Goal: Task Accomplishment & Management: Complete application form

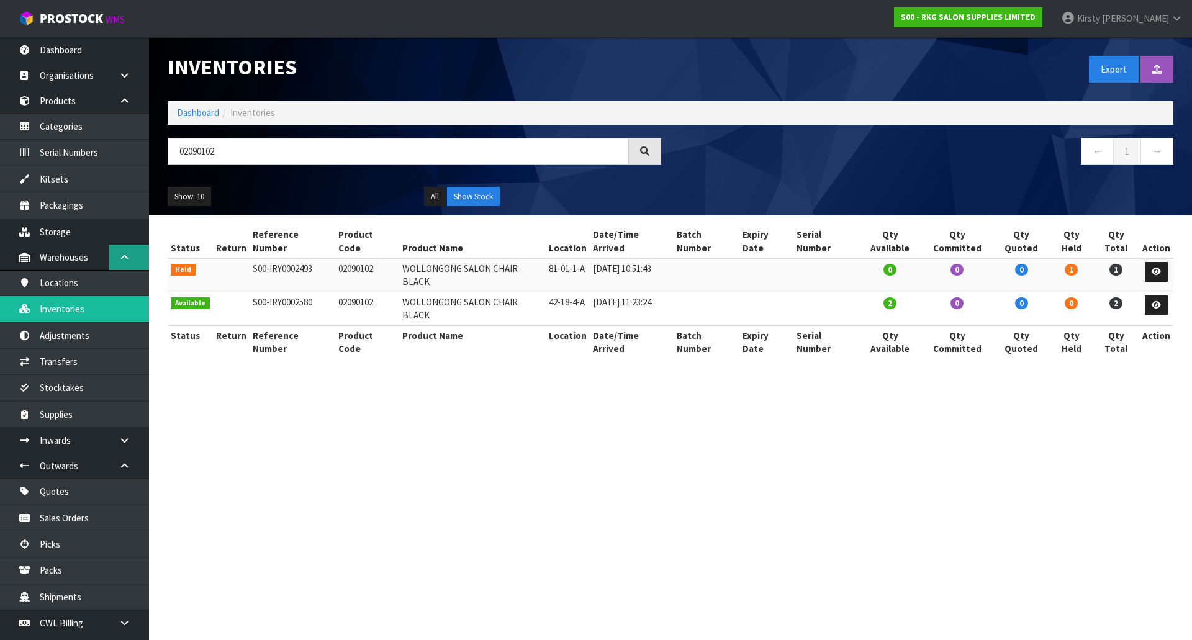
click at [122, 250] on link at bounding box center [129, 257] width 40 height 25
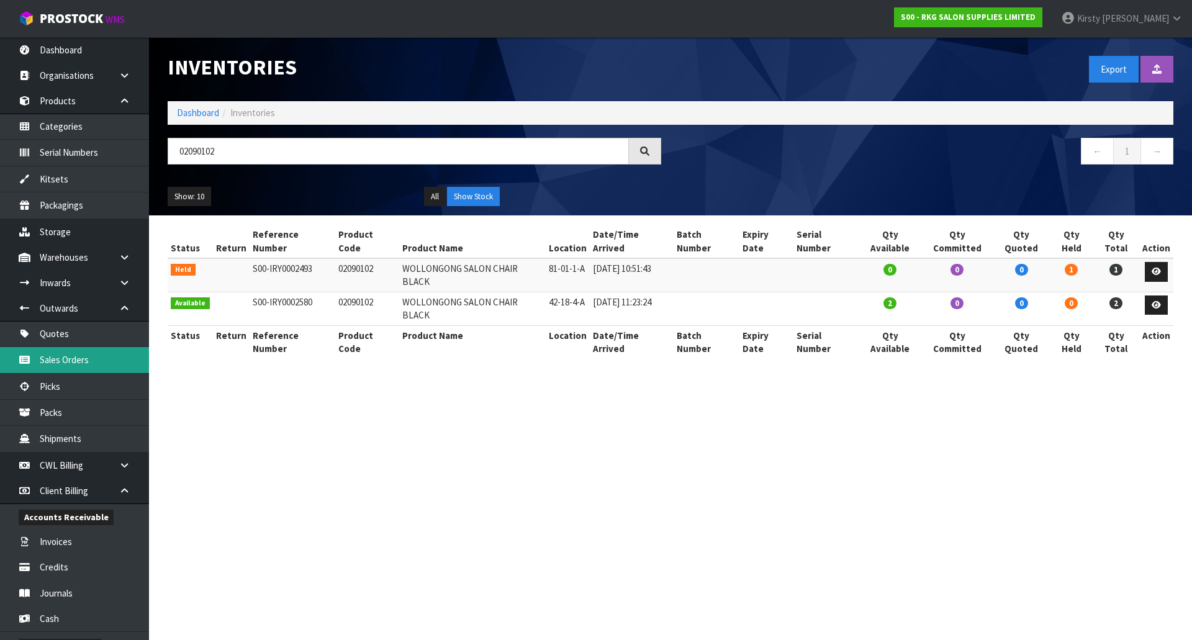
click at [56, 358] on link "Sales Orders" at bounding box center [74, 359] width 149 height 25
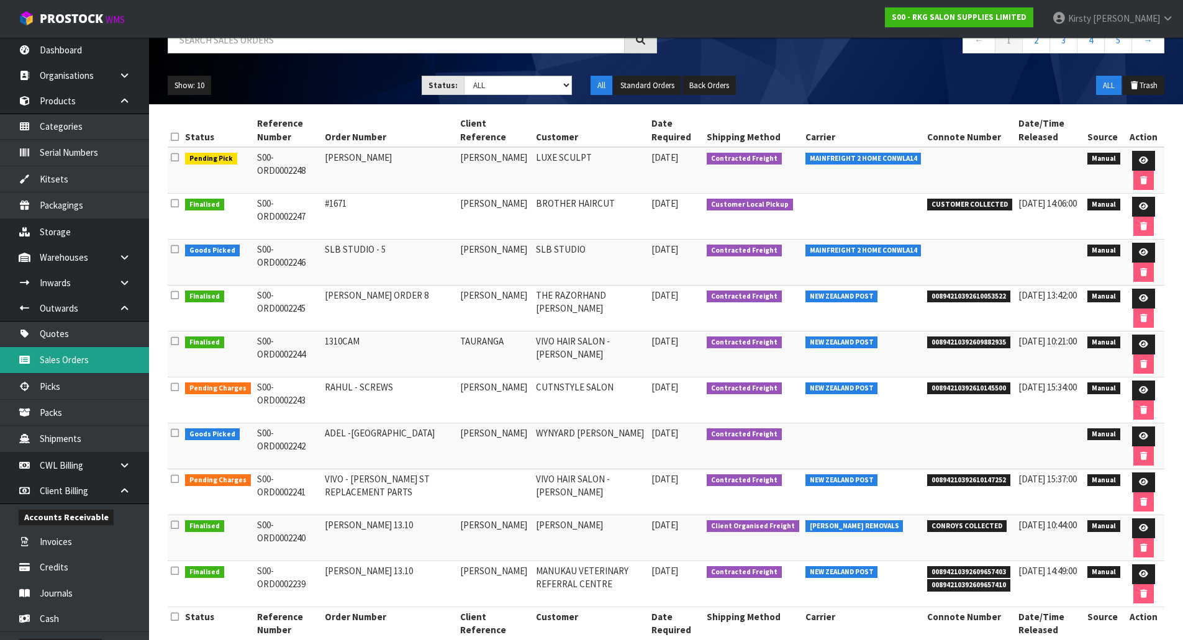
scroll to position [133, 0]
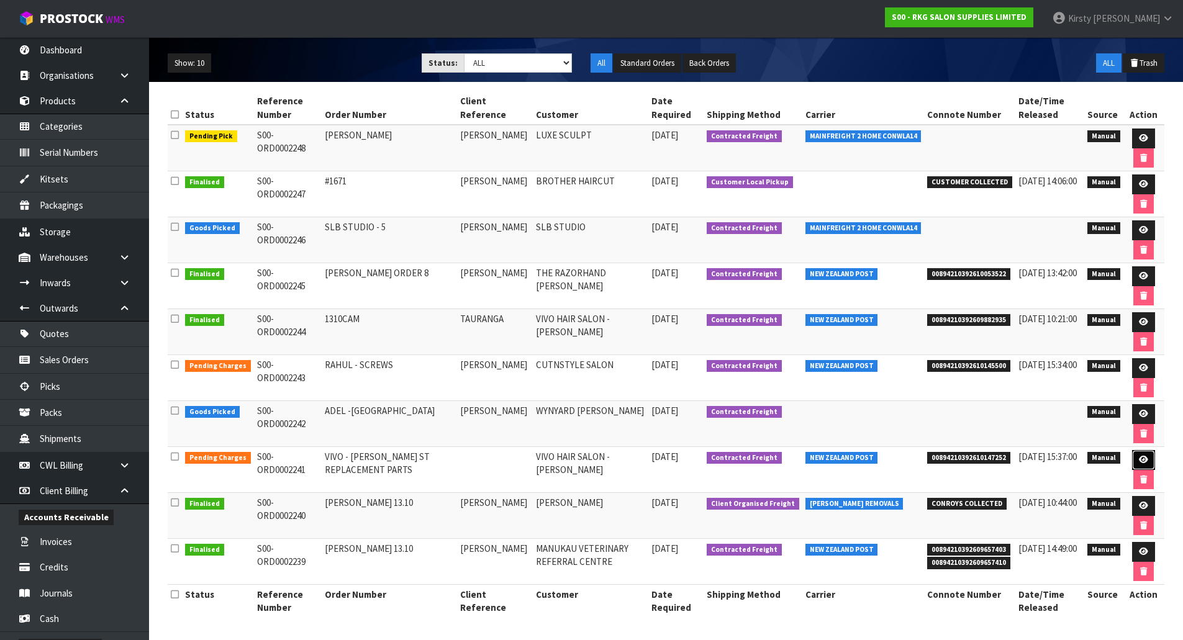
click at [1145, 458] on icon at bounding box center [1143, 460] width 9 height 8
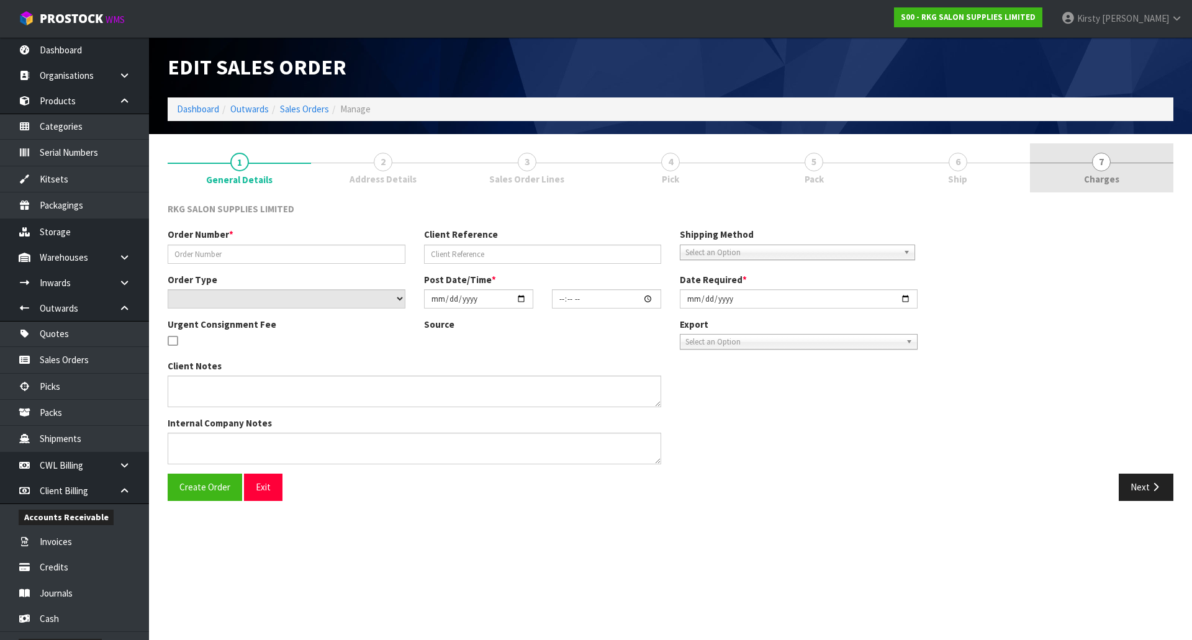
type input "VIVO - [PERSON_NAME] ST REPLACEMENT PARTS"
select select "number:0"
type input "[DATE]"
type input "11:54:00.000"
type input "[DATE]"
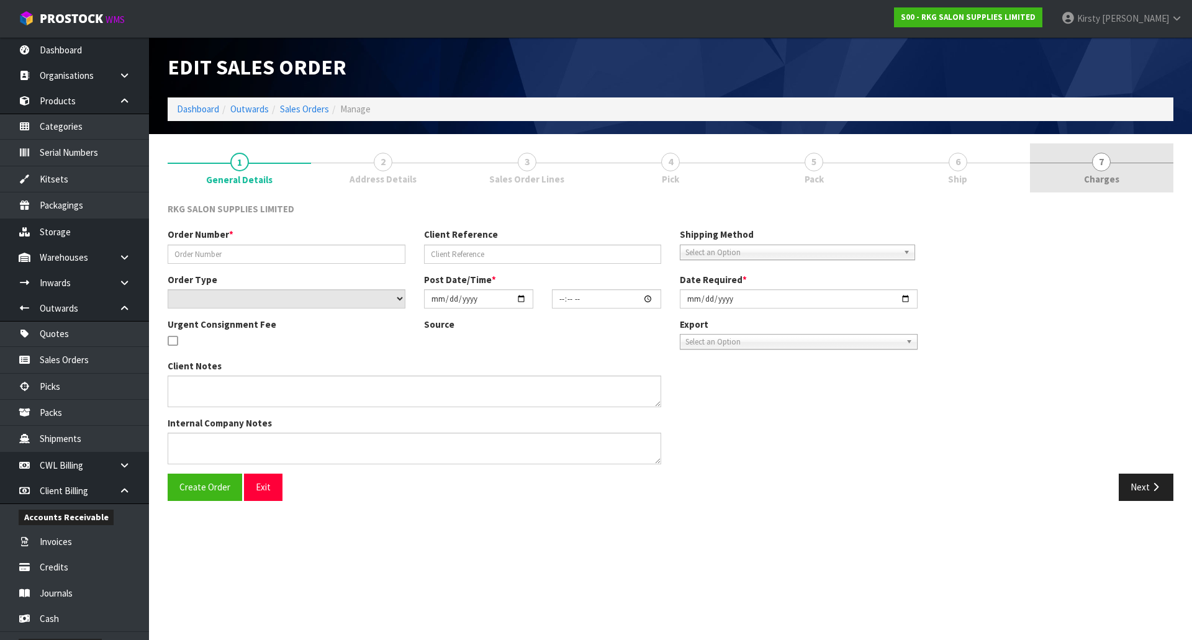
type textarea "PLEASE PACK CAREFULLY"
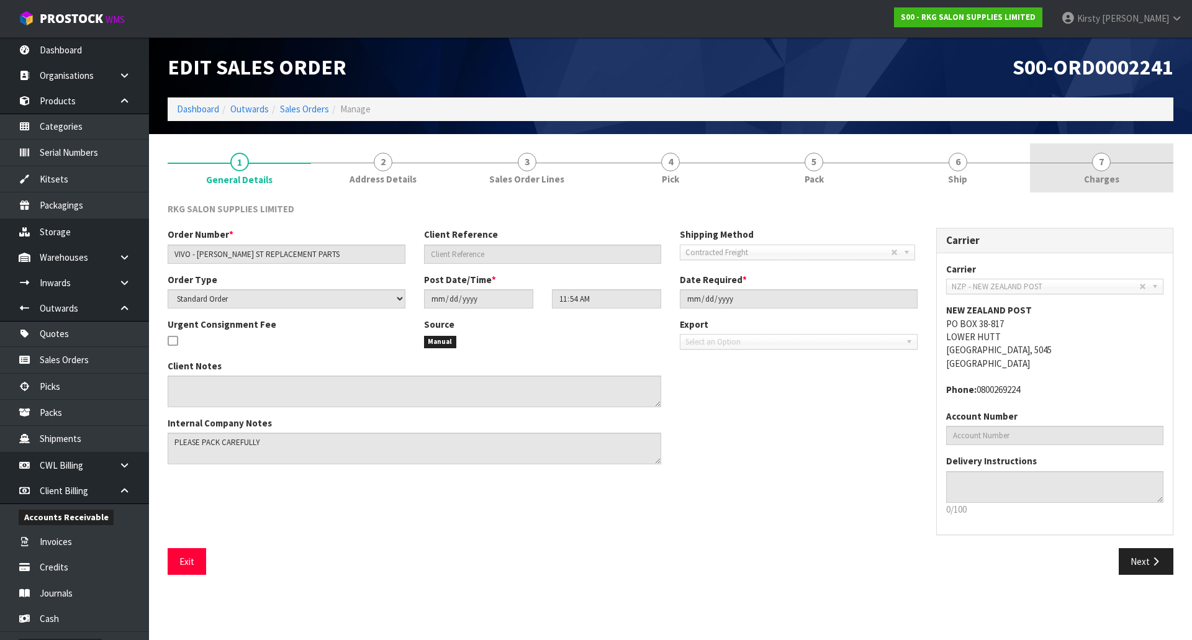
click at [1101, 159] on span "7" at bounding box center [1101, 162] width 19 height 19
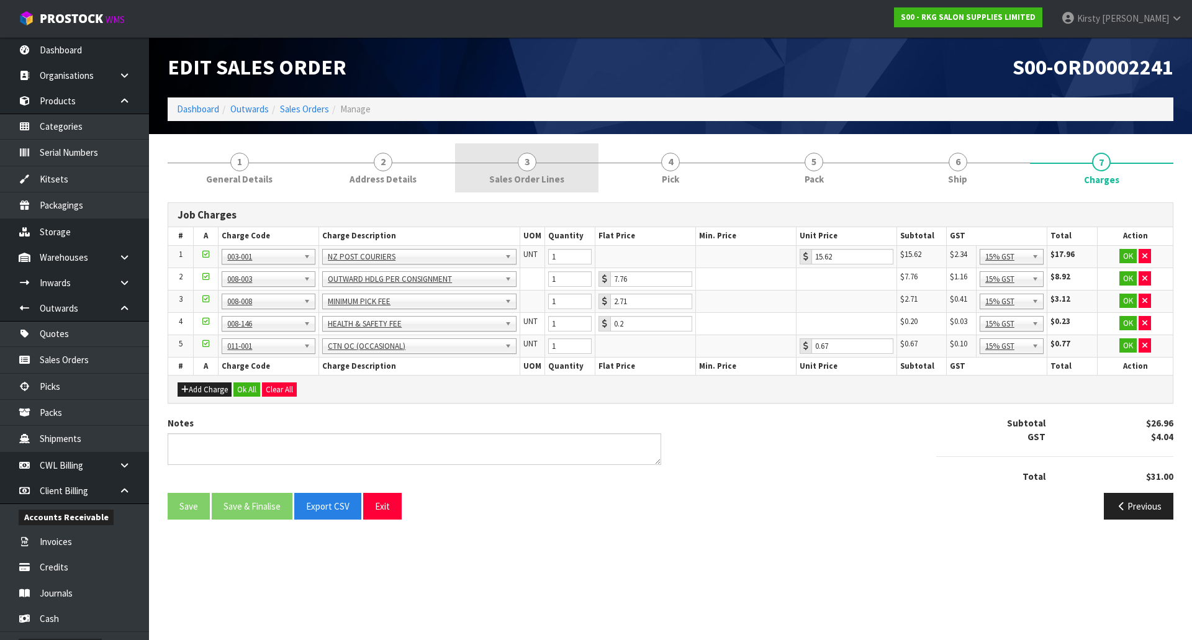
click at [521, 168] on span "3" at bounding box center [527, 162] width 19 height 19
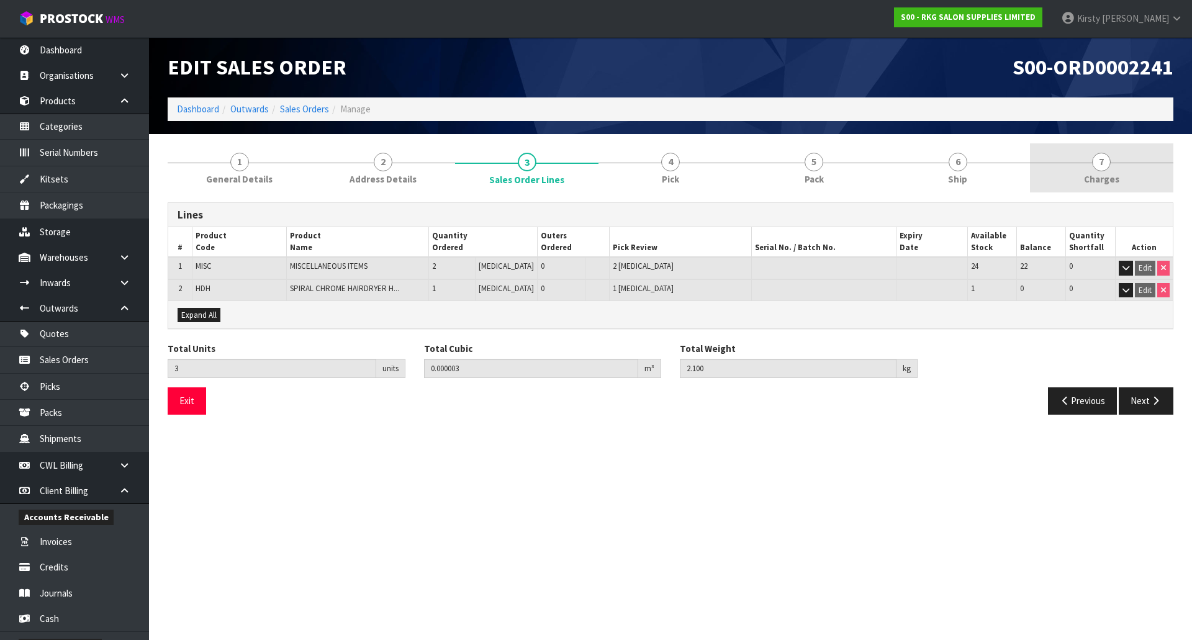
click at [1101, 161] on span "7" at bounding box center [1101, 162] width 19 height 19
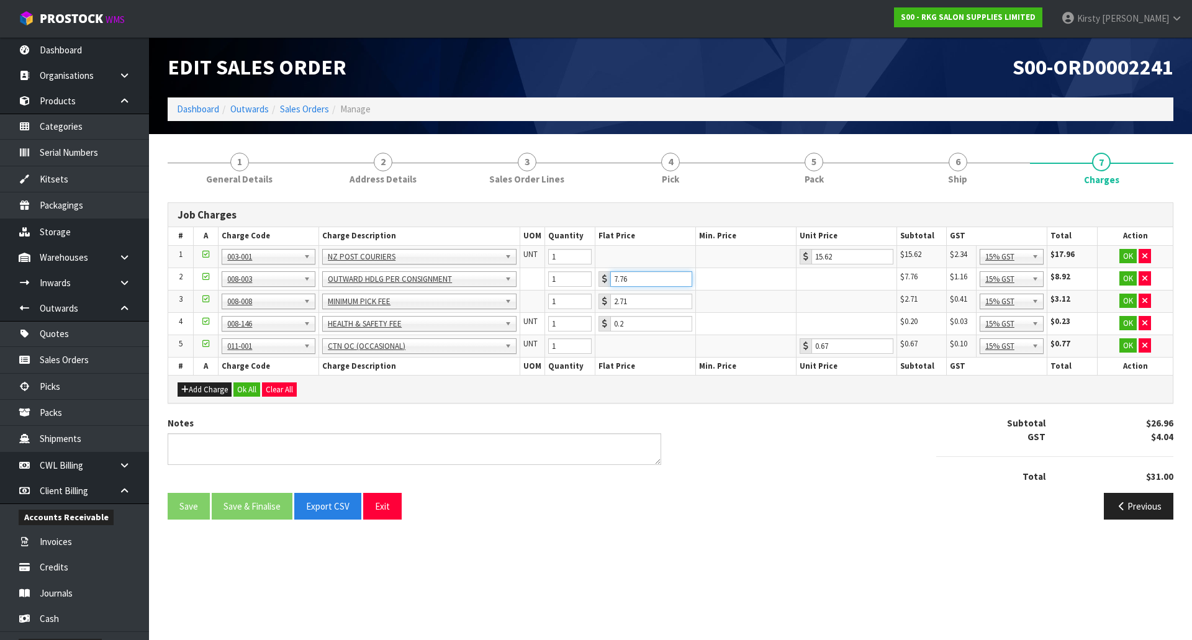
drag, startPoint x: 631, startPoint y: 281, endPoint x: 600, endPoint y: 282, distance: 31.1
click at [600, 282] on div "7.76" at bounding box center [645, 279] width 94 height 16
type input "3.5"
click at [1127, 256] on button "OK" at bounding box center [1127, 256] width 17 height 15
click at [1126, 273] on button "OK" at bounding box center [1127, 277] width 17 height 15
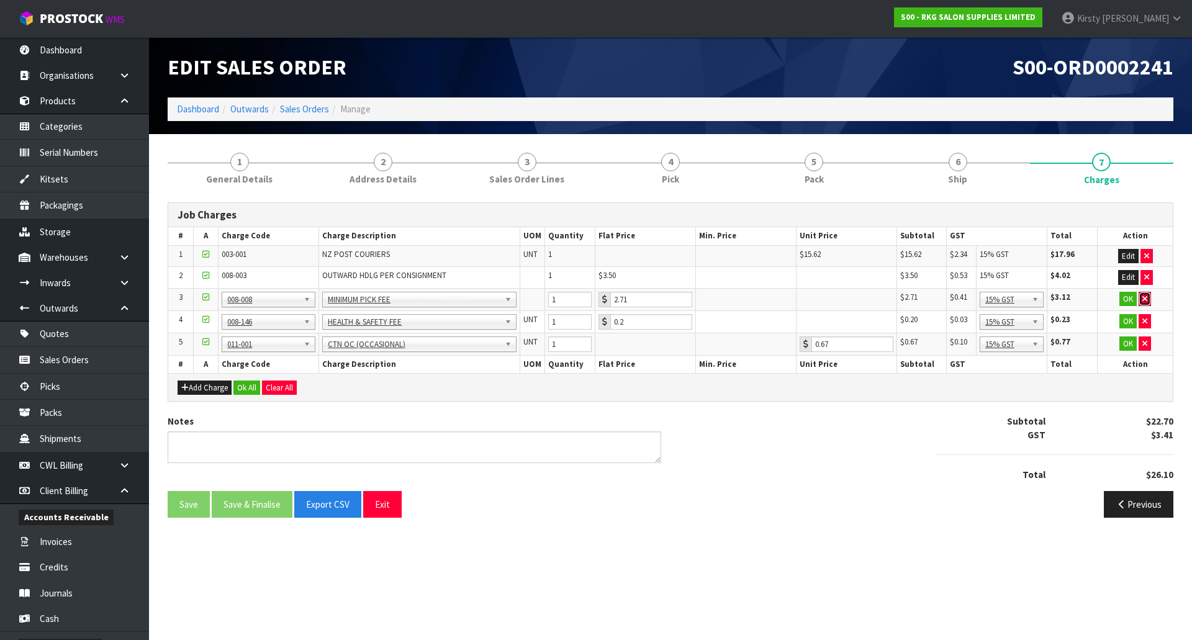
click at [1142, 296] on icon "button" at bounding box center [1144, 299] width 5 height 8
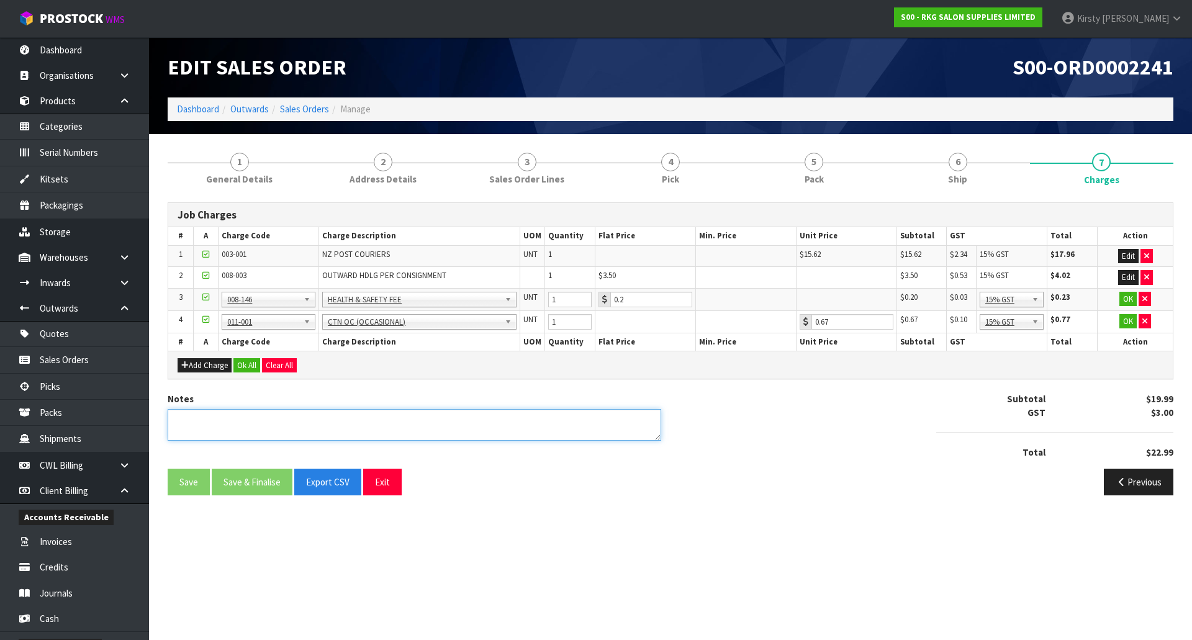
click at [199, 423] on textarea at bounding box center [415, 425] width 494 height 32
type textarea "PICKED BY KIRSTY"
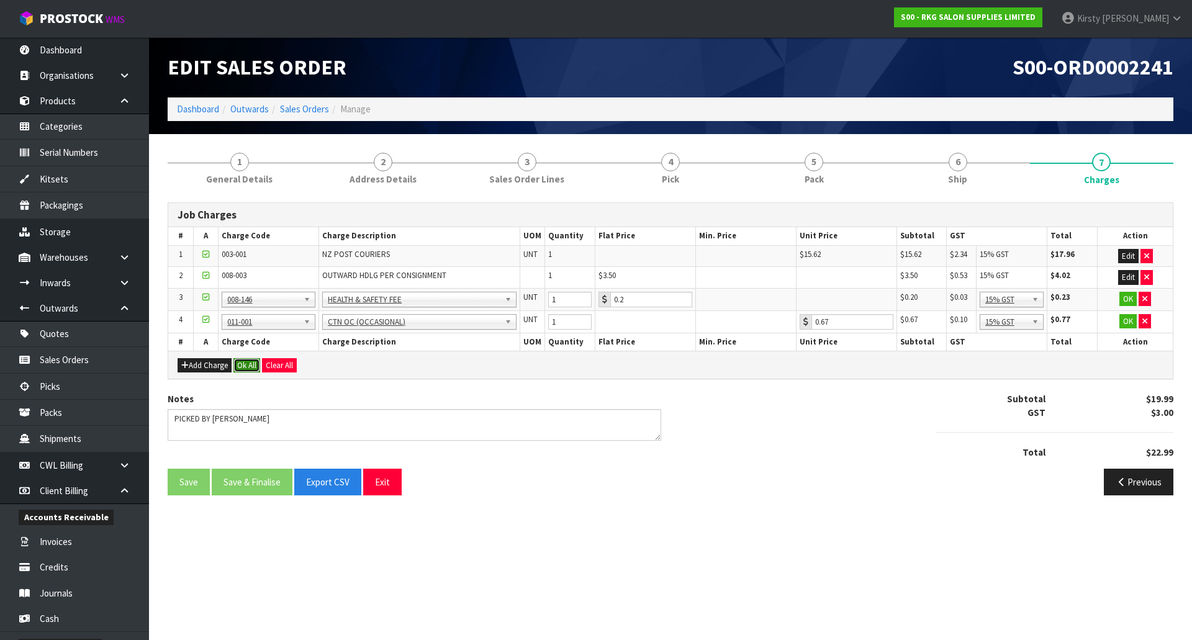
click at [252, 368] on button "Ok All" at bounding box center [246, 365] width 27 height 15
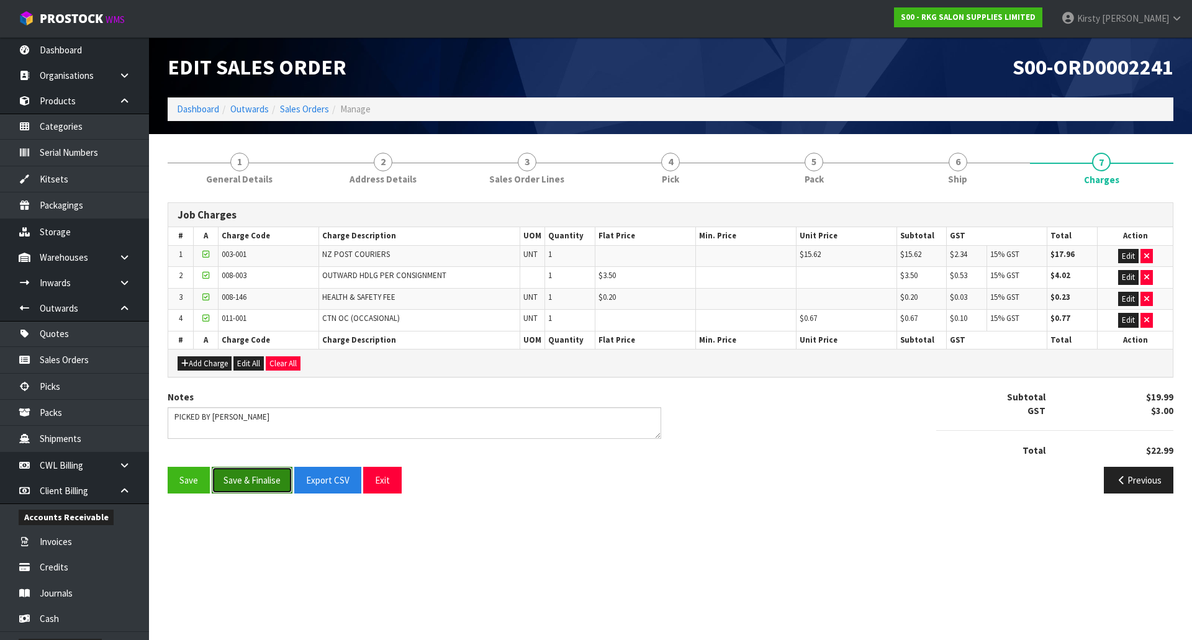
click at [246, 482] on button "Save & Finalise" at bounding box center [252, 480] width 81 height 27
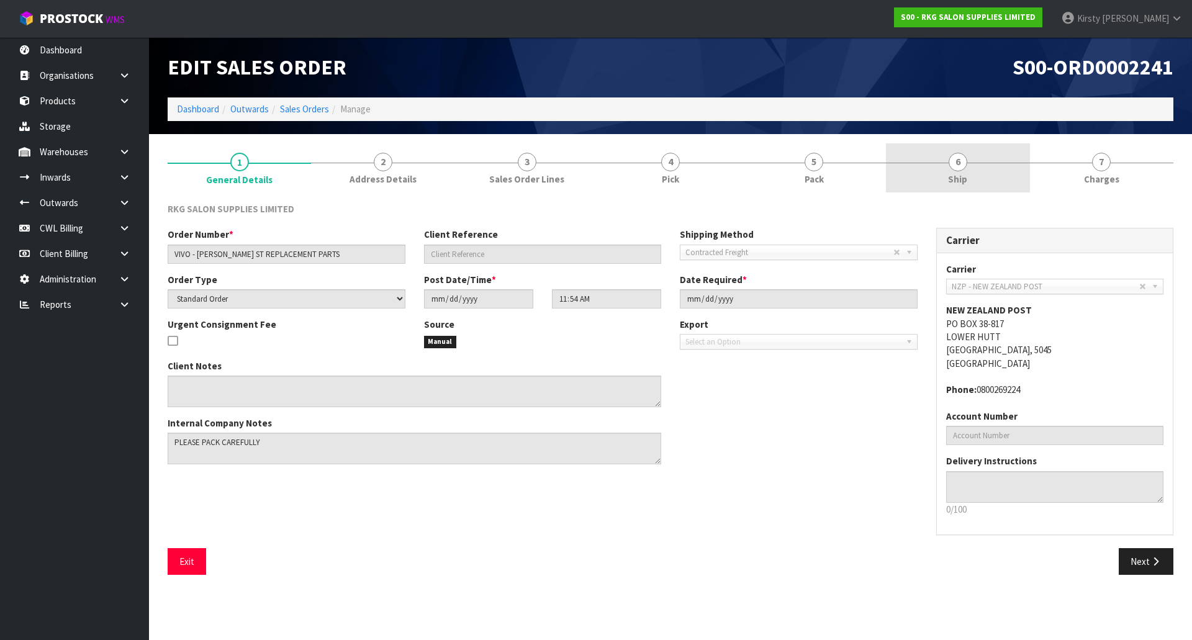
click at [951, 170] on link "6 Ship" at bounding box center [957, 167] width 143 height 49
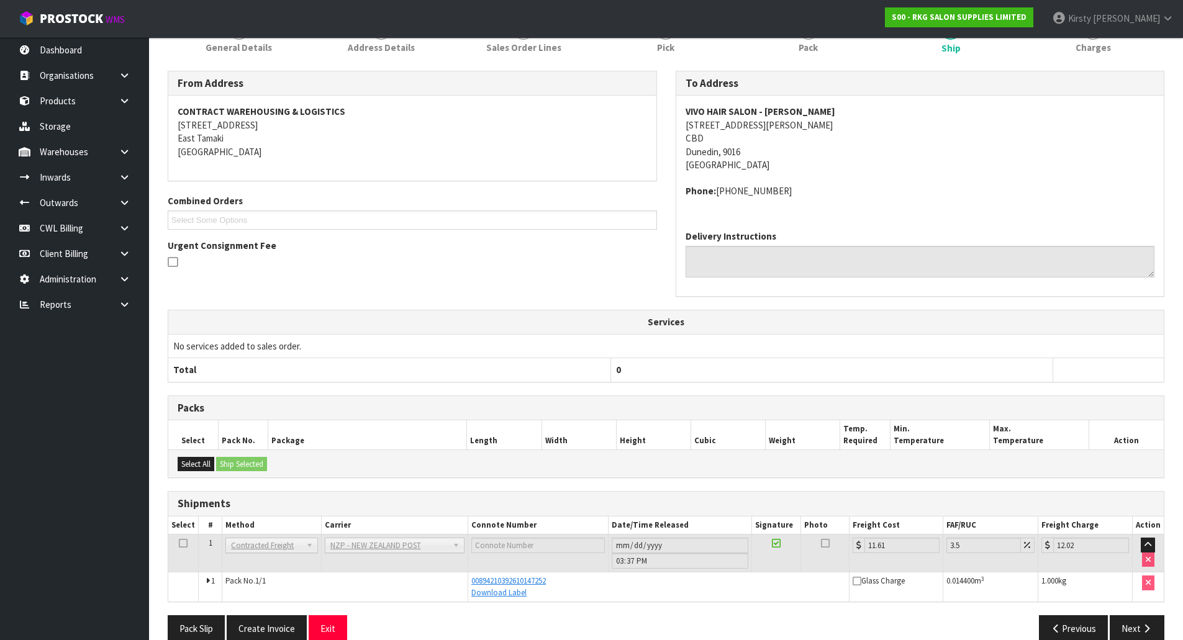
scroll to position [153, 0]
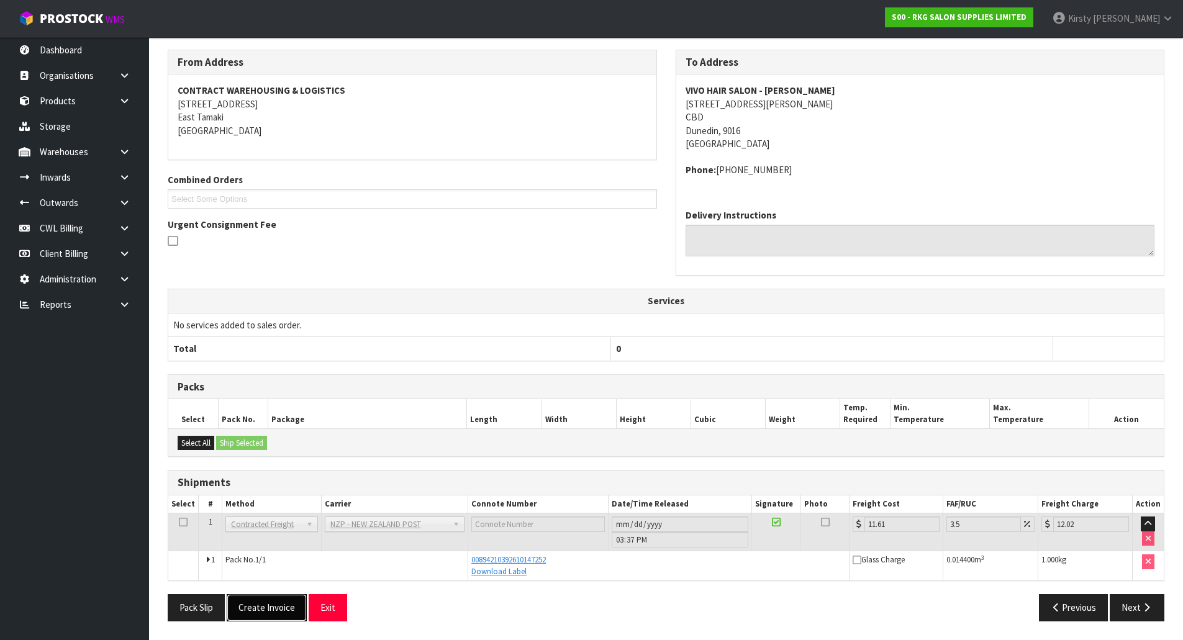
click at [253, 606] on button "Create Invoice" at bounding box center [267, 607] width 80 height 27
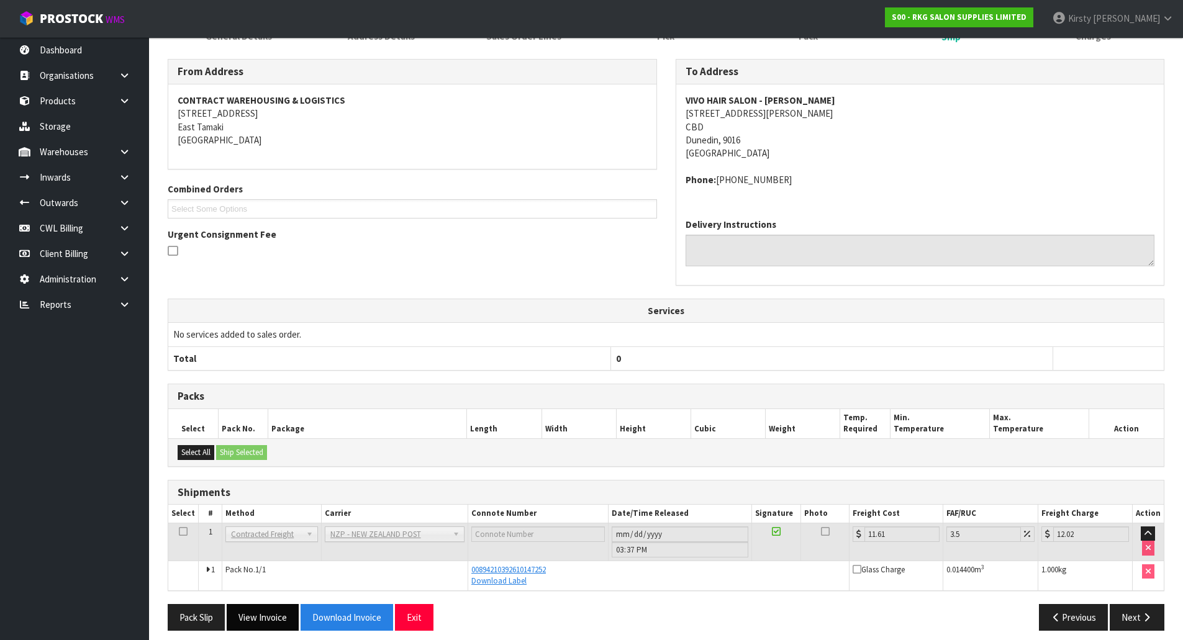
scroll to position [197, 0]
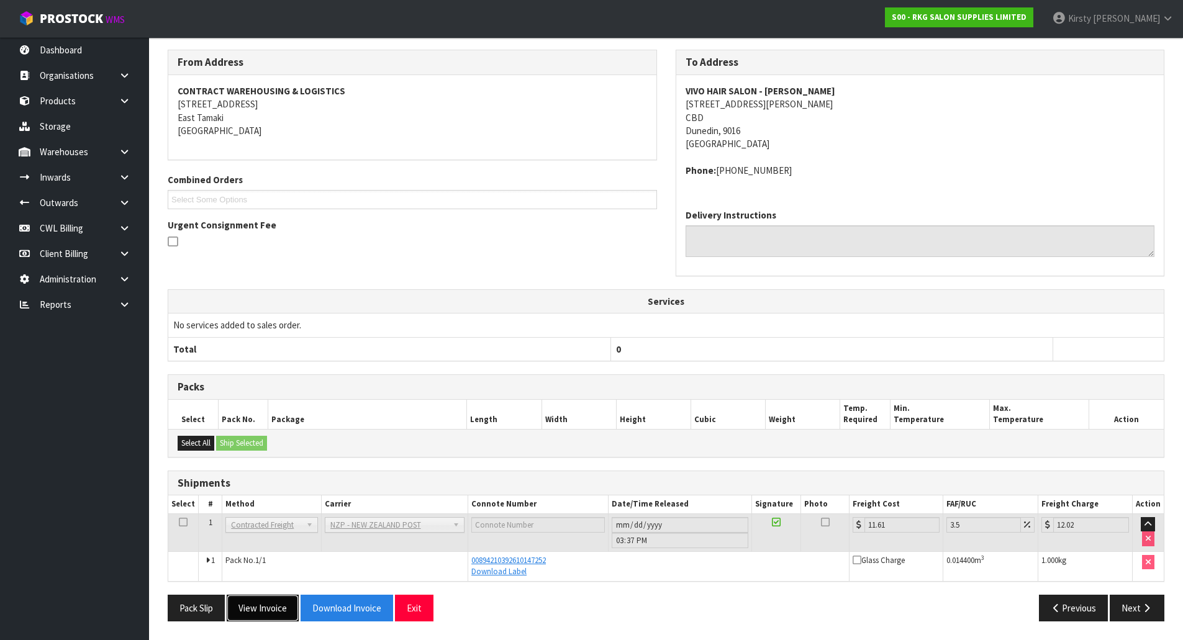
click at [257, 607] on button "View Invoice" at bounding box center [263, 608] width 72 height 27
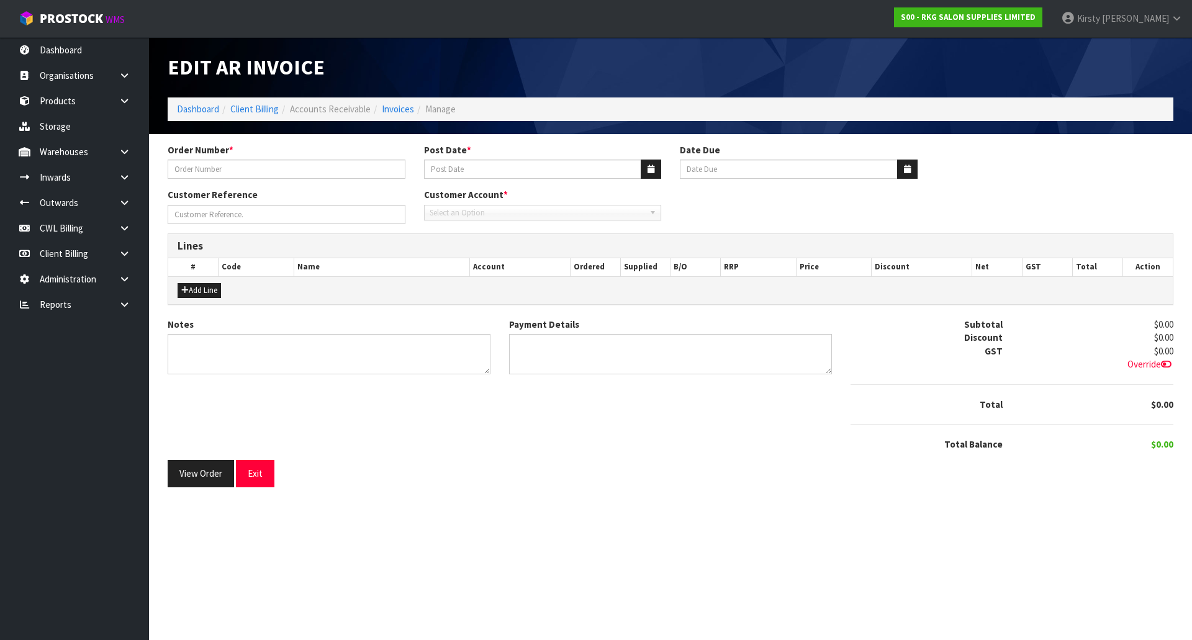
type input "VIVO - [PERSON_NAME] ST REPLACEMENT PARTS"
type input "[DATE]"
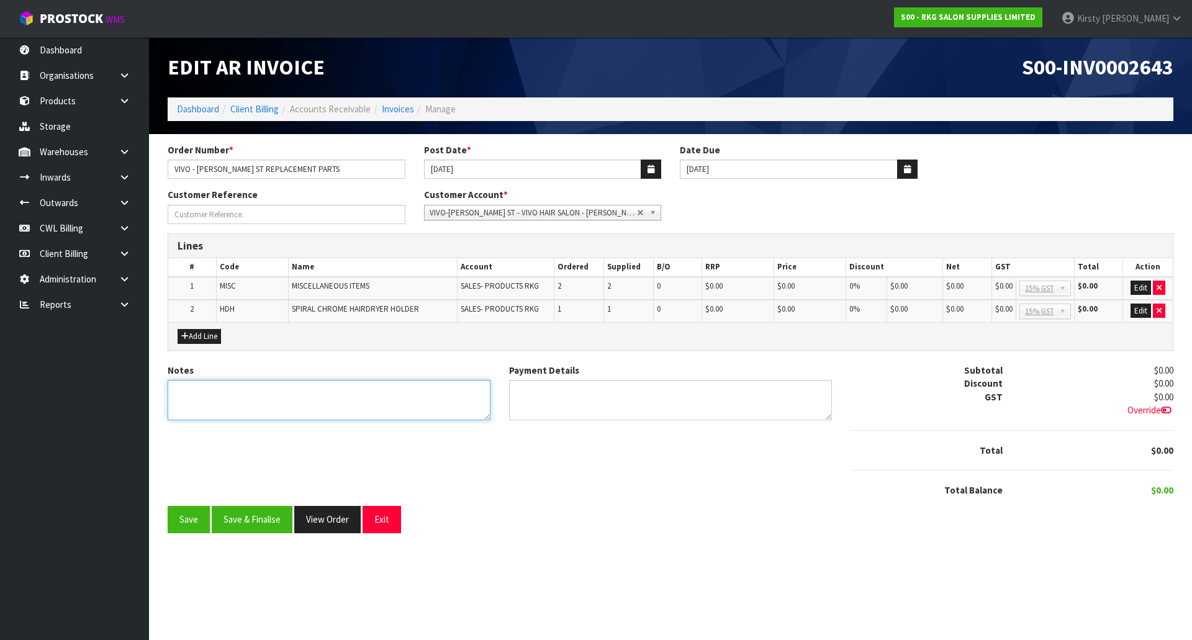
click at [271, 396] on textarea "Notes" at bounding box center [329, 400] width 323 height 40
type textarea "WARRANTY REPLACEMENTS"
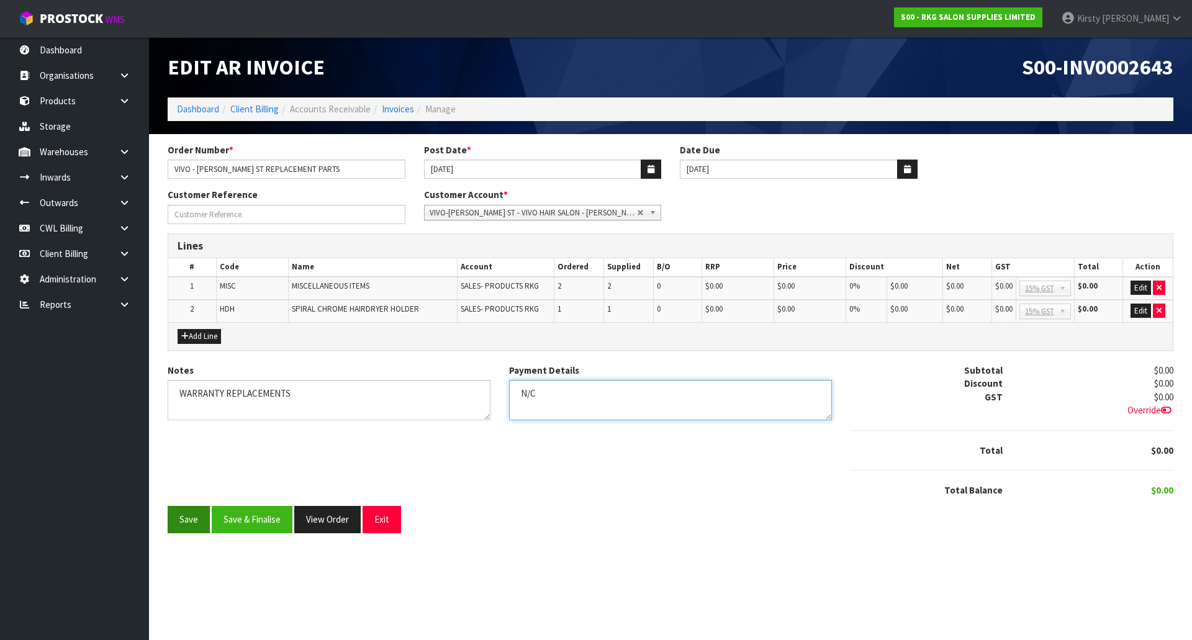
type textarea "N/C"
click at [184, 521] on button "Save" at bounding box center [189, 519] width 42 height 27
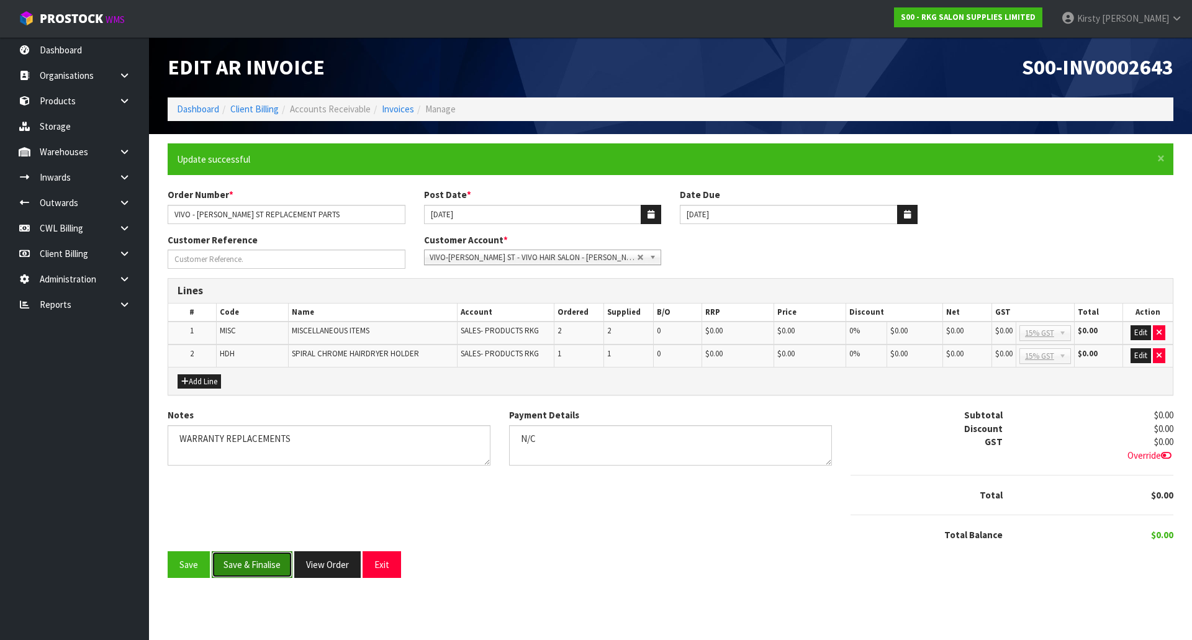
click at [259, 561] on button "Save & Finalise" at bounding box center [252, 564] width 81 height 27
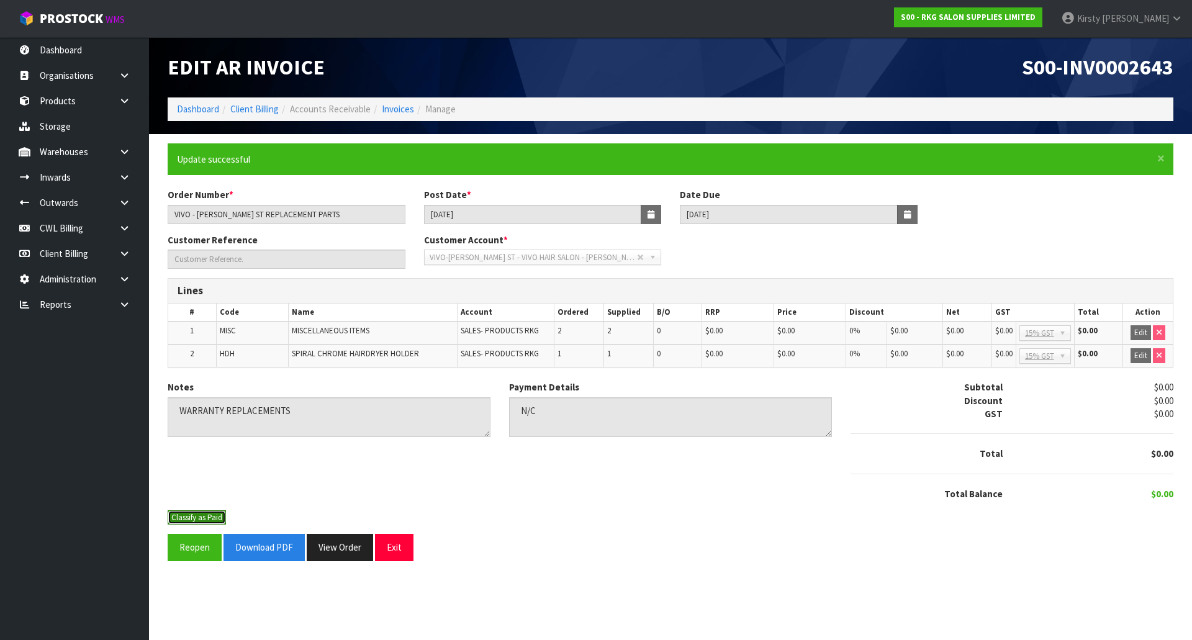
click at [196, 519] on button "Classify as Paid" at bounding box center [197, 517] width 58 height 15
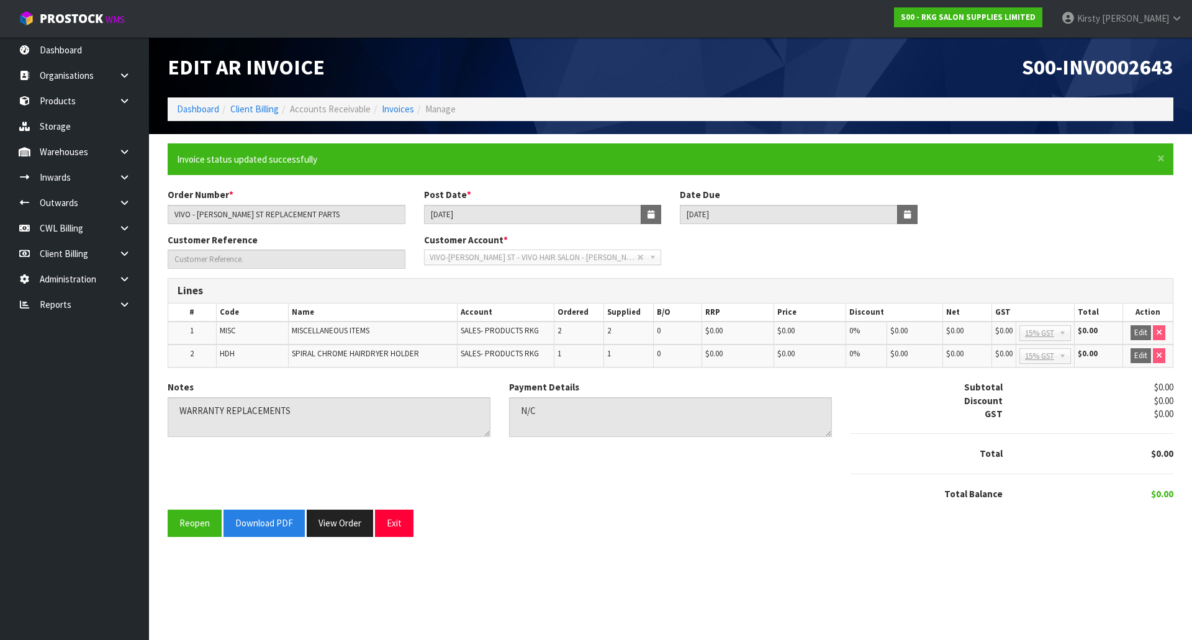
click at [258, 545] on div "× Close Invoice status updated successfully Order Number * VIVO - [PERSON_NAME]…" at bounding box center [670, 344] width 1024 height 403
click at [264, 526] on button "Download PDF" at bounding box center [263, 523] width 81 height 27
click at [395, 521] on button "Exit" at bounding box center [394, 523] width 38 height 27
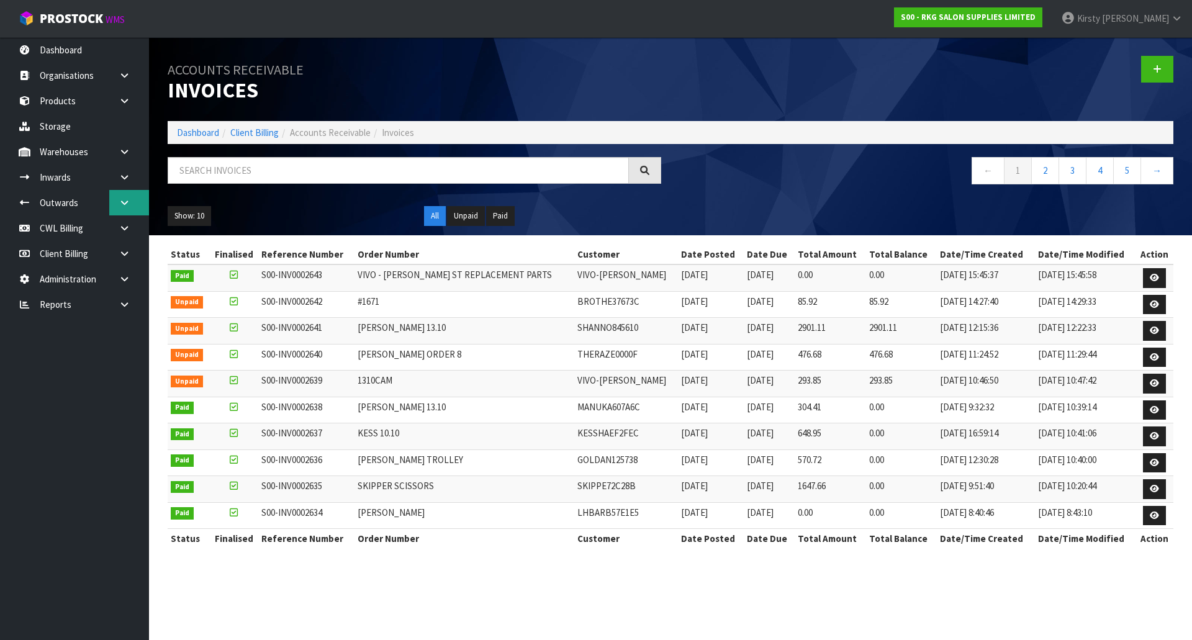
click at [125, 205] on icon at bounding box center [125, 202] width 12 height 9
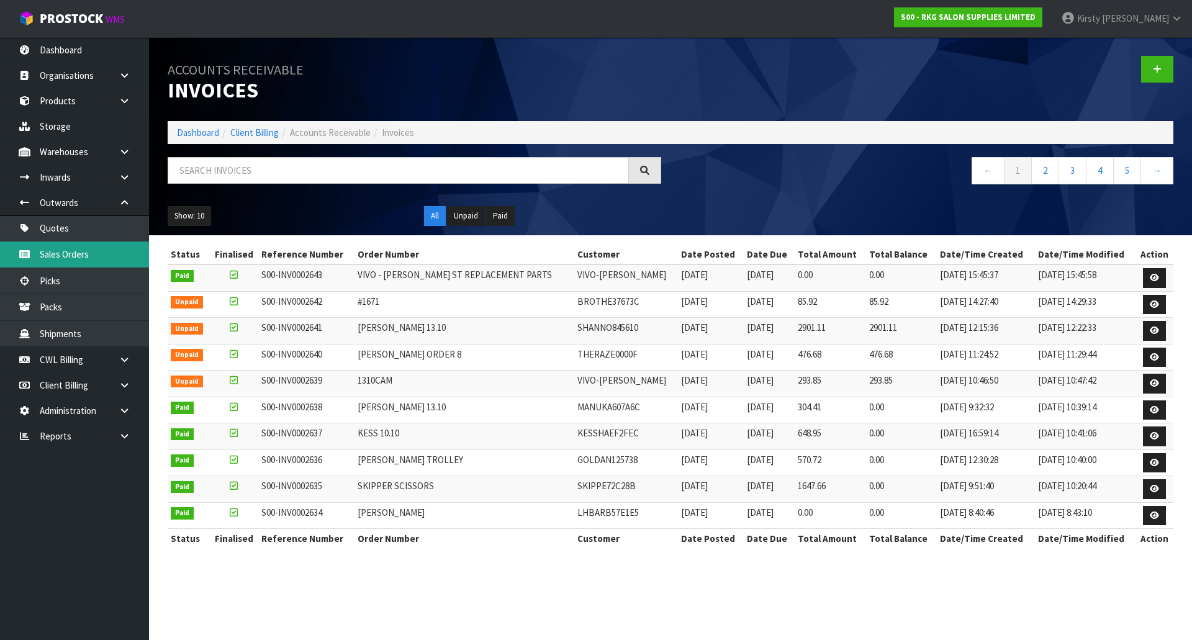
click at [60, 252] on link "Sales Orders" at bounding box center [74, 253] width 149 height 25
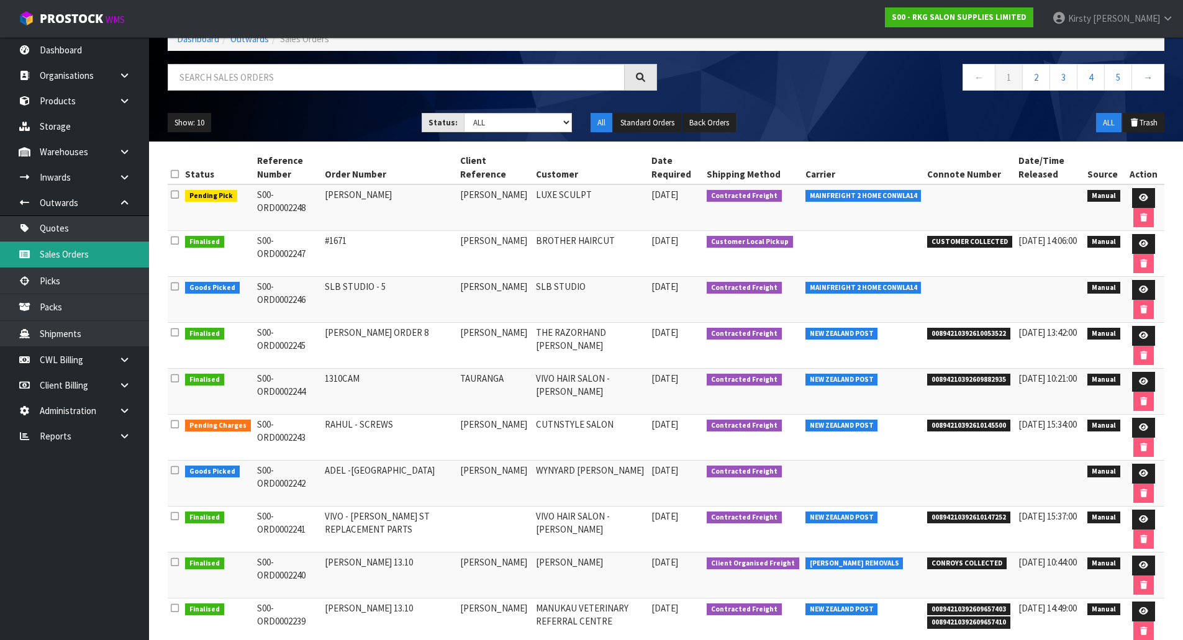
scroll to position [124, 0]
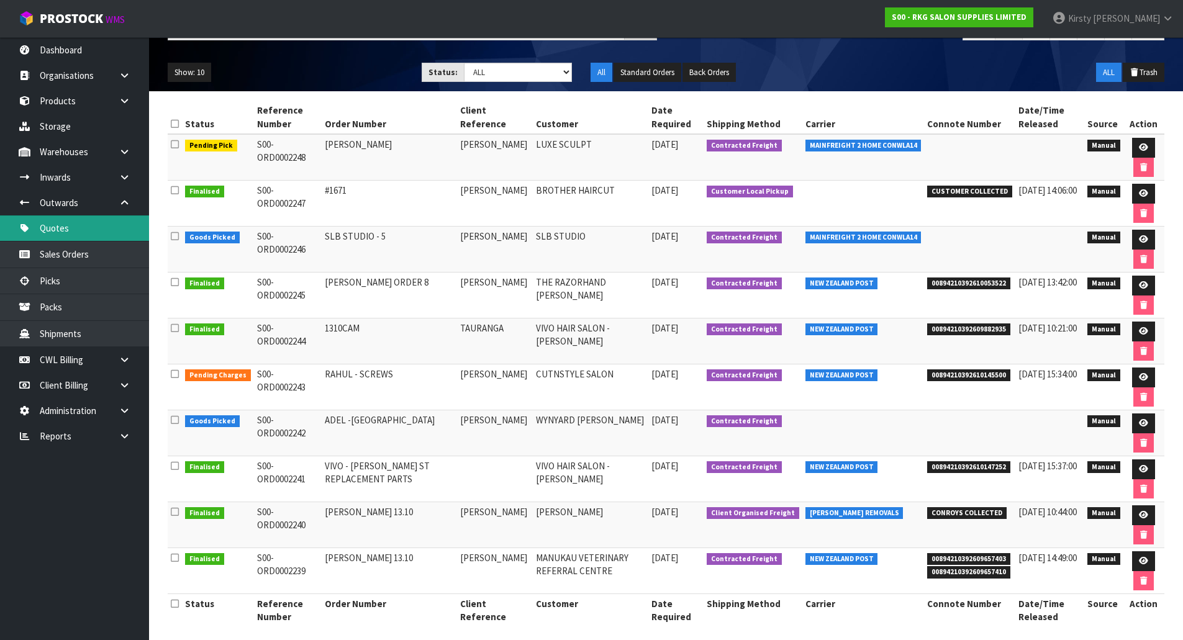
click at [50, 226] on link "Quotes" at bounding box center [74, 227] width 149 height 25
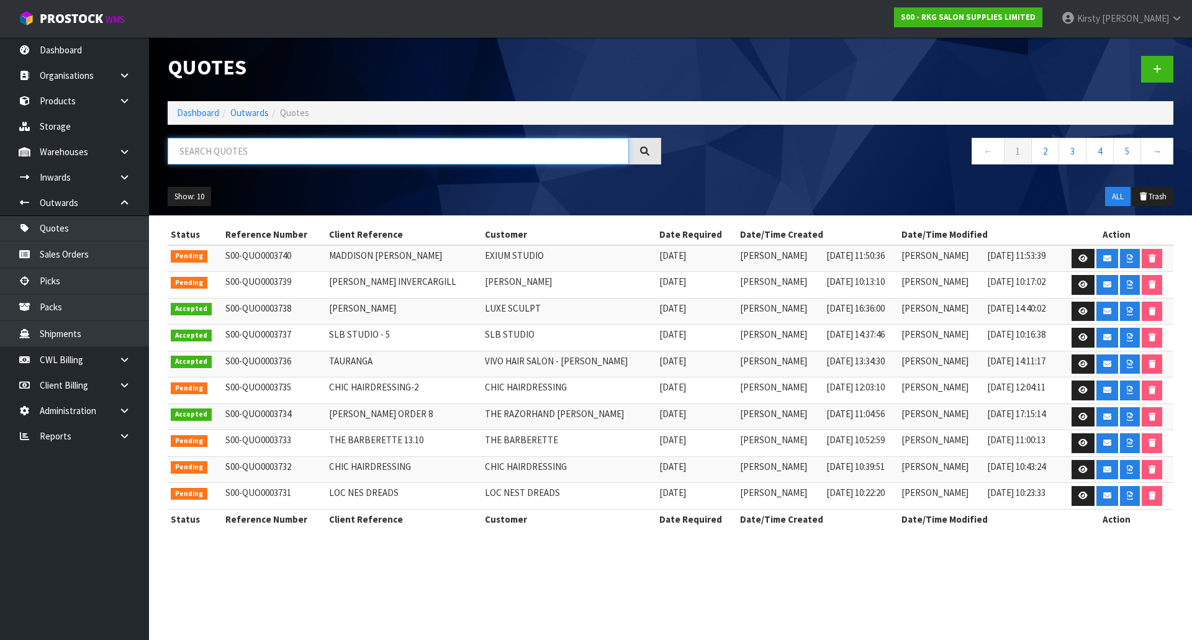
click at [196, 148] on input "text" at bounding box center [398, 151] width 461 height 27
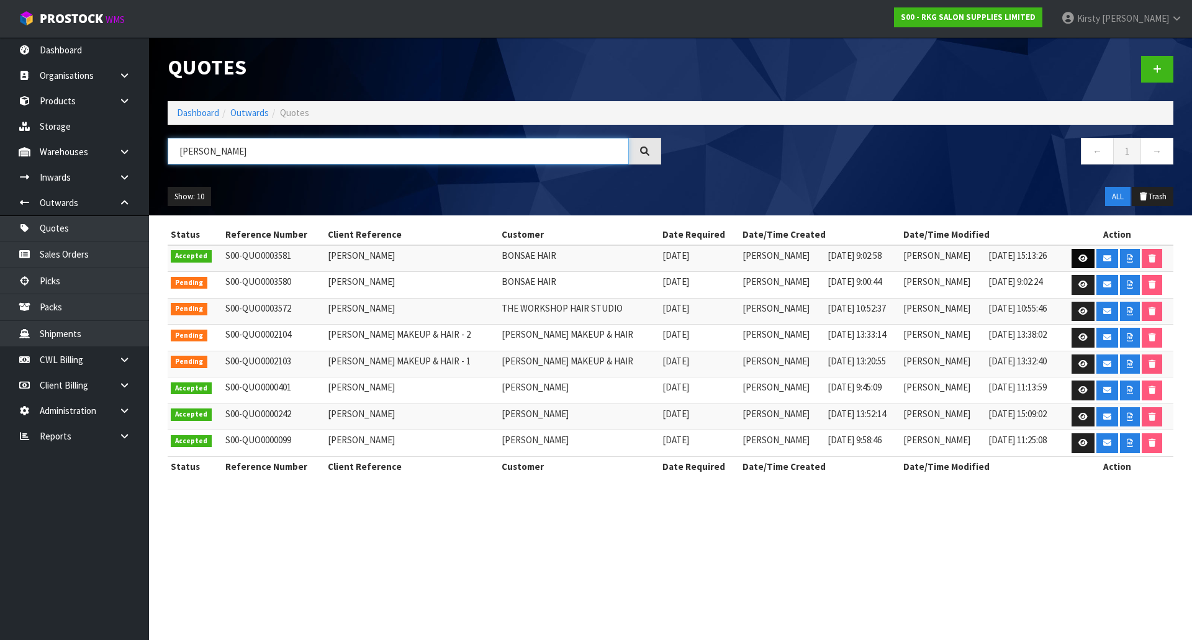
type input "[PERSON_NAME]"
click at [1081, 260] on icon at bounding box center [1082, 259] width 9 height 8
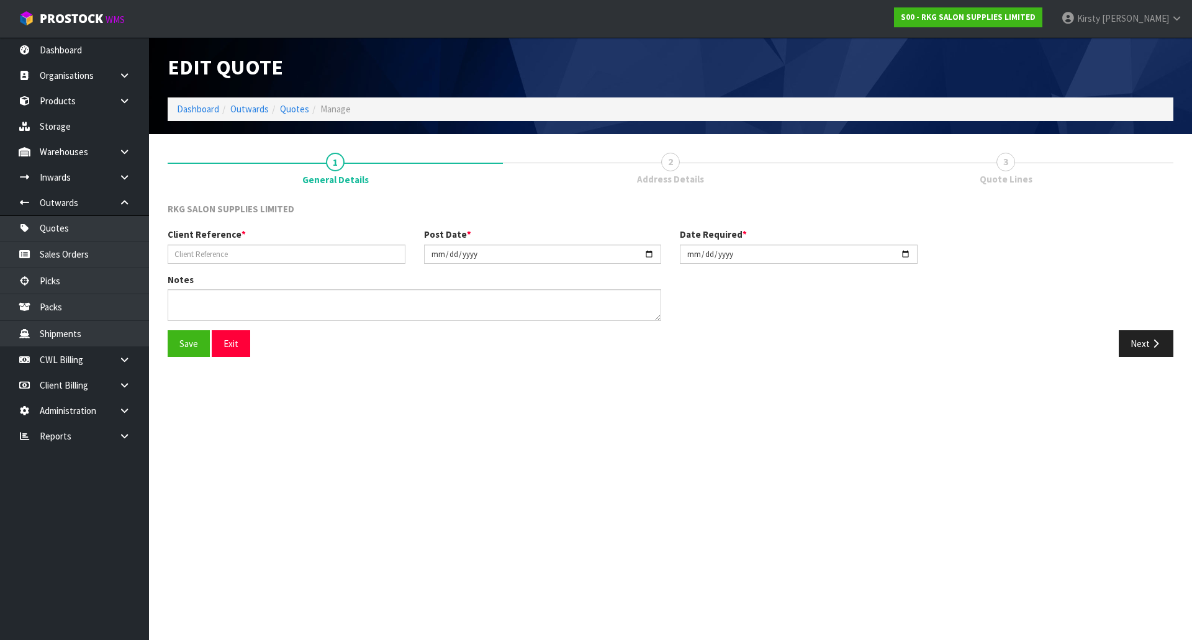
type input "[PERSON_NAME]"
type input "[DATE]"
type textarea "FOR PICK UP"
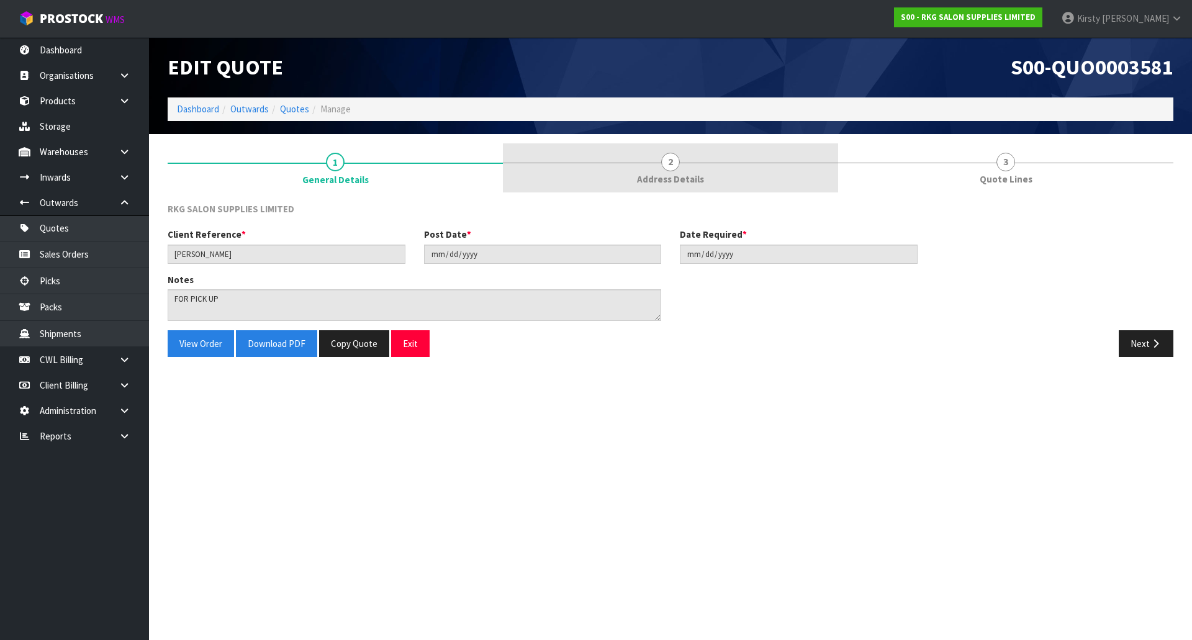
click at [672, 166] on span "2" at bounding box center [670, 162] width 19 height 19
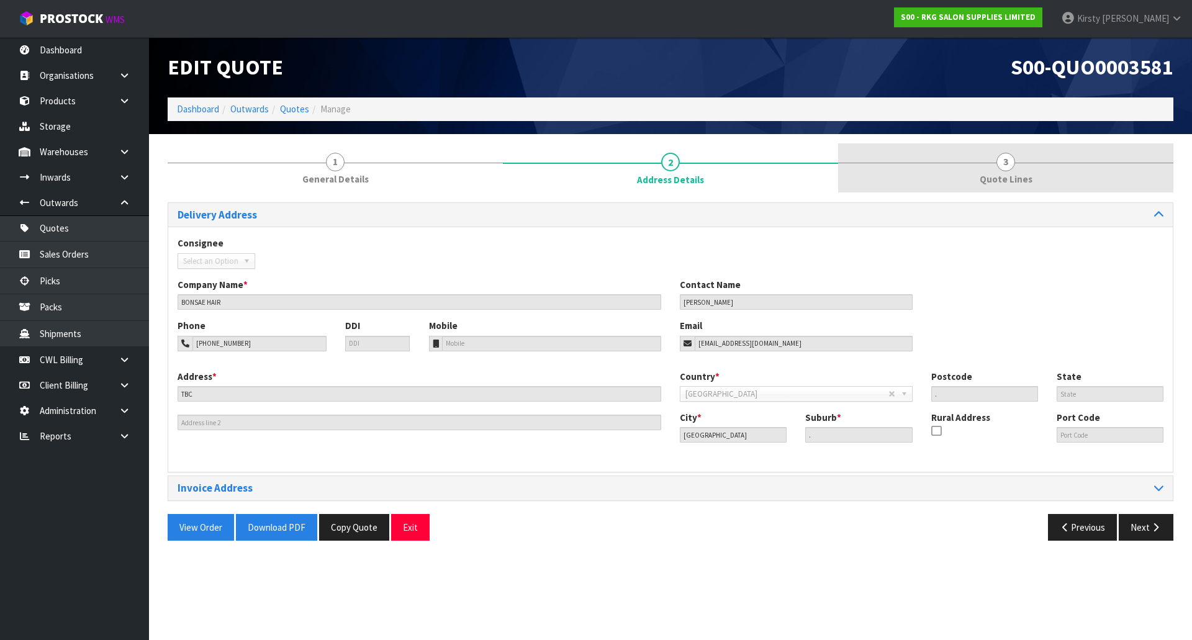
click at [1009, 163] on span "3" at bounding box center [1005, 162] width 19 height 19
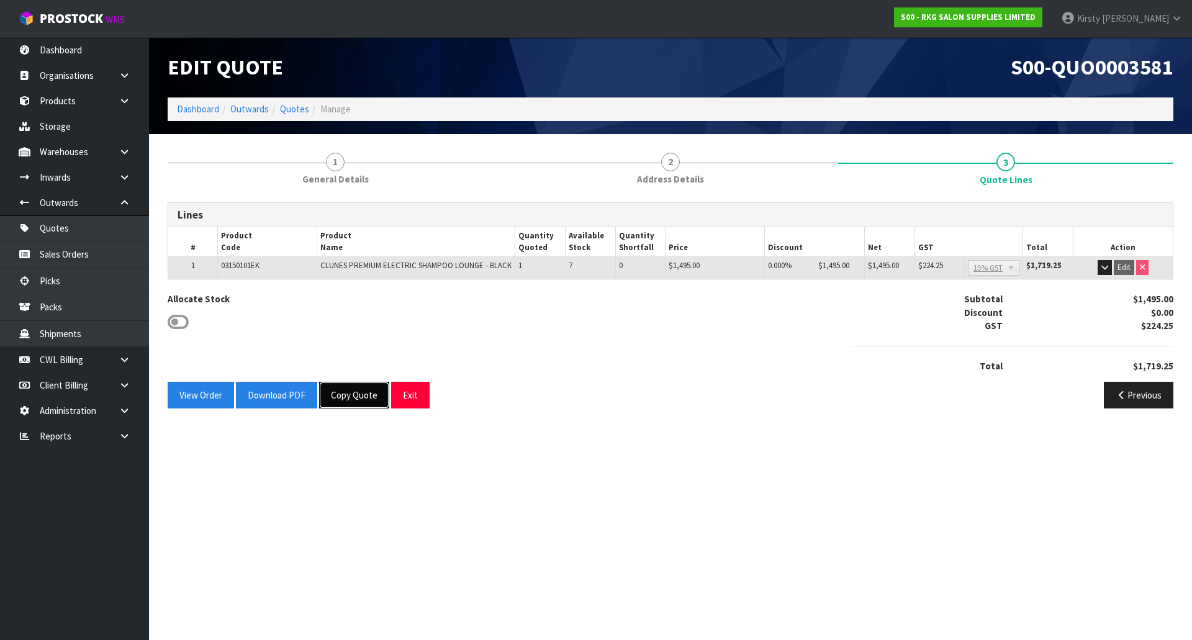
click at [341, 395] on button "Copy Quote" at bounding box center [354, 395] width 70 height 27
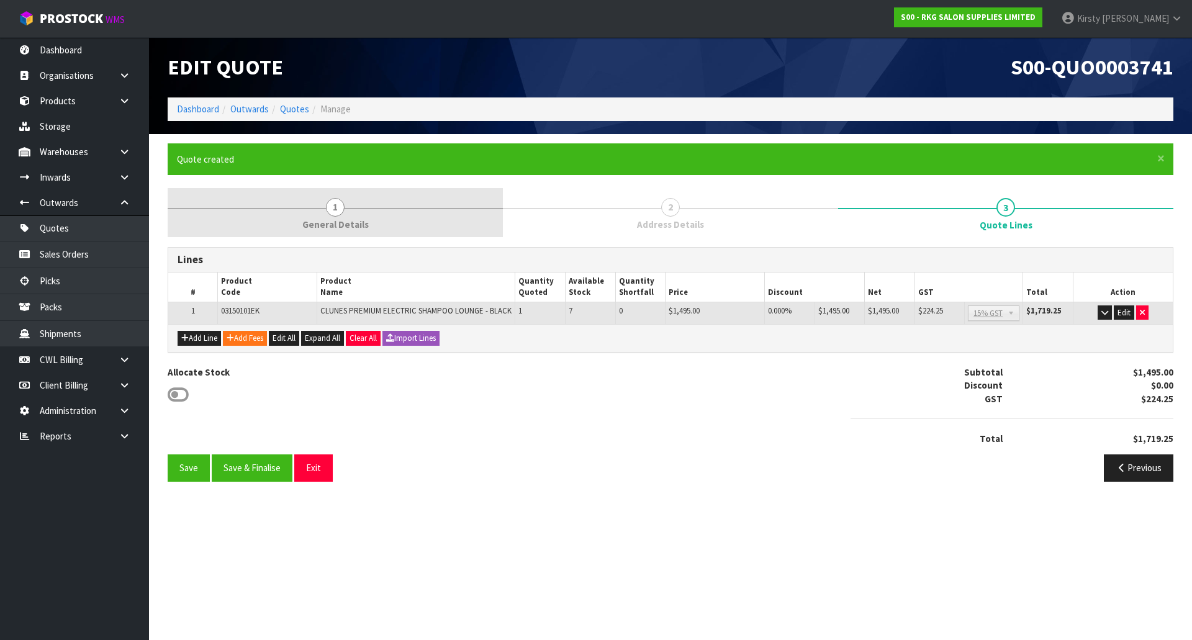
click at [335, 213] on span "1" at bounding box center [335, 207] width 19 height 19
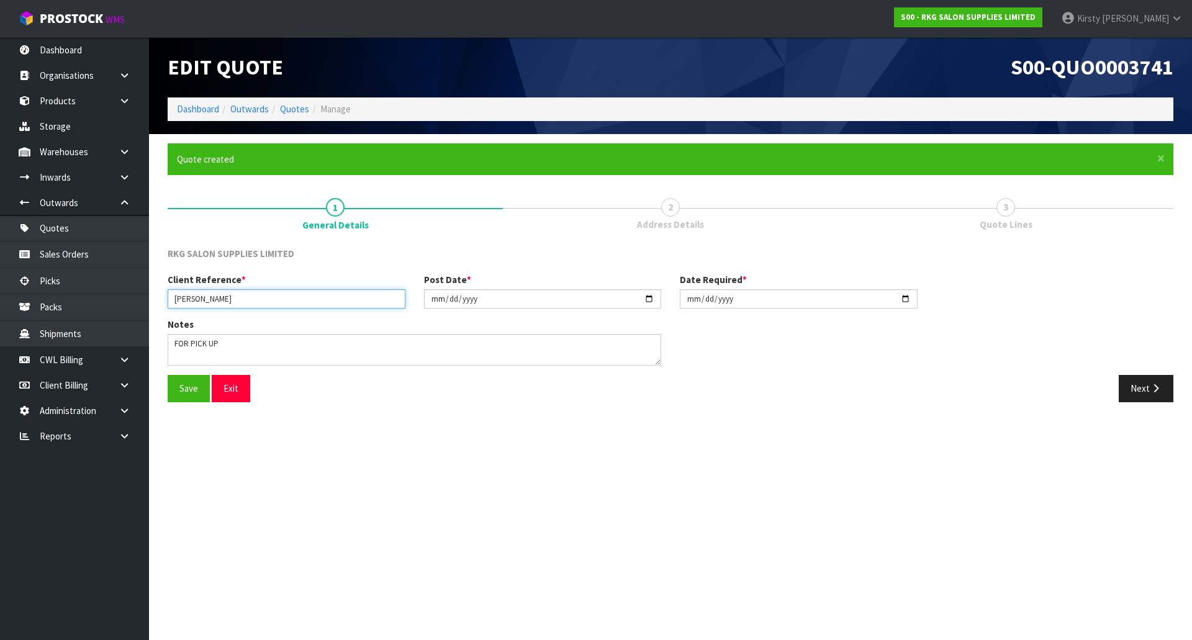
click at [250, 300] on input "[PERSON_NAME]" at bounding box center [287, 298] width 238 height 19
drag, startPoint x: 250, startPoint y: 300, endPoint x: 162, endPoint y: 302, distance: 88.2
click at [163, 302] on div "Client Reference * [PERSON_NAME]" at bounding box center [286, 290] width 256 height 35
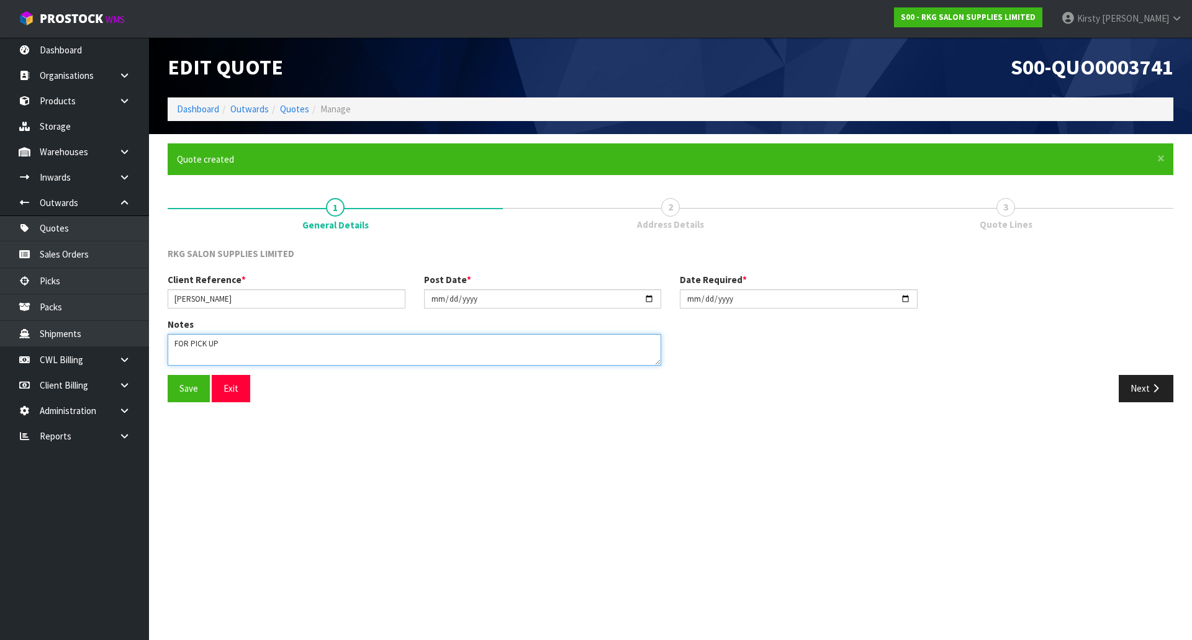
drag, startPoint x: 239, startPoint y: 343, endPoint x: 151, endPoint y: 345, distance: 88.2
click at [151, 345] on section "× Close Quote created 1 General Details 2 Address Details 3 Quote Lines RKG SAL…" at bounding box center [670, 277] width 1043 height 287
click at [518, 358] on textarea at bounding box center [415, 350] width 494 height 32
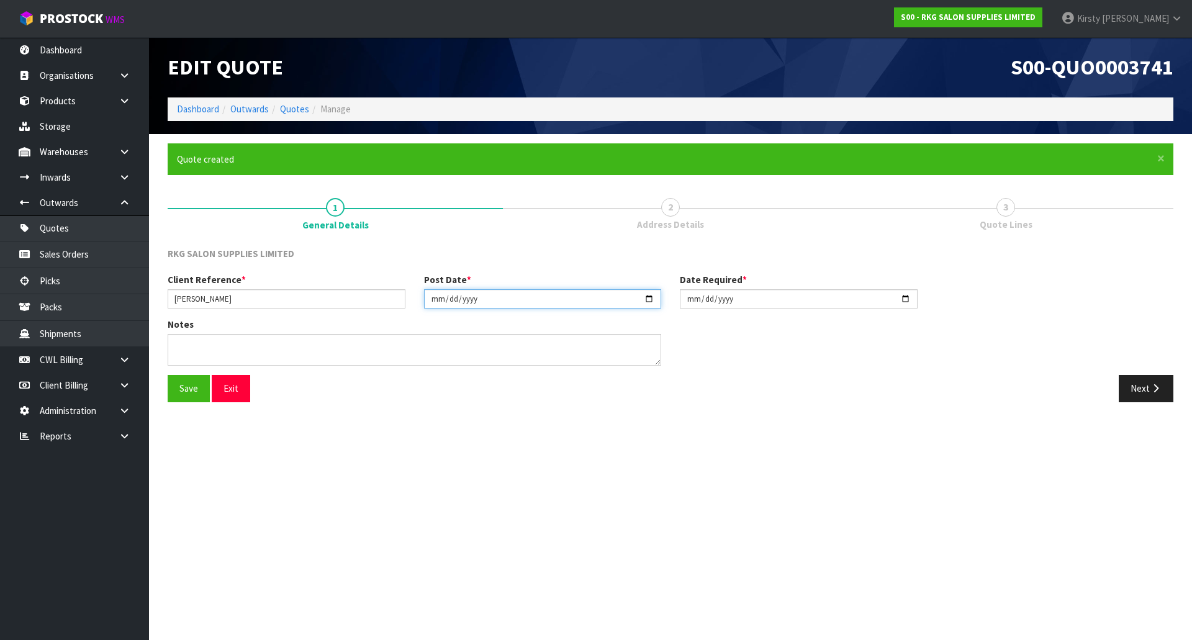
click at [435, 300] on input "[DATE]" at bounding box center [543, 298] width 238 height 19
type input "[DATE]"
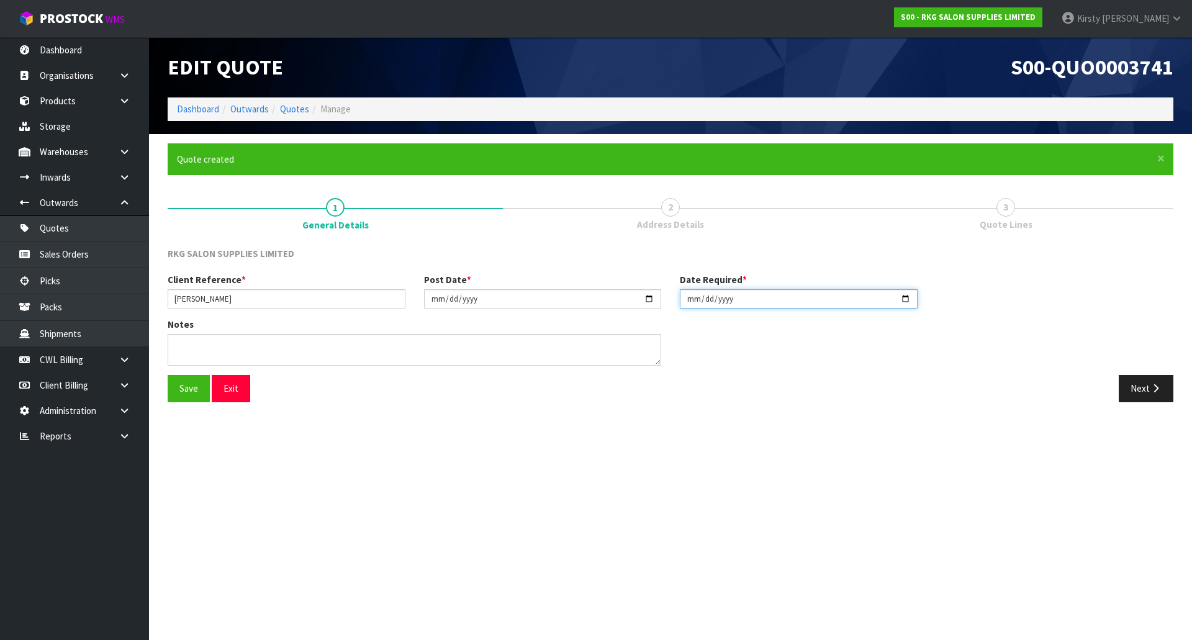
type input "[DATE]"
click at [178, 389] on button "Save" at bounding box center [189, 388] width 42 height 27
click at [1148, 384] on button "Next" at bounding box center [1146, 388] width 55 height 27
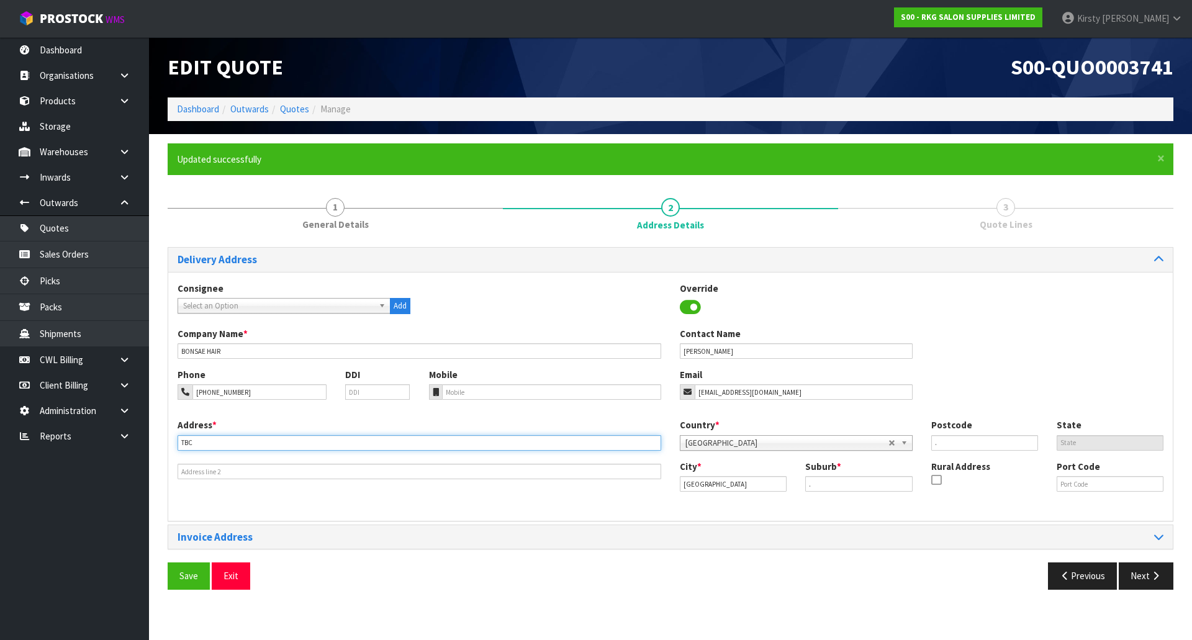
drag, startPoint x: 214, startPoint y: 443, endPoint x: 168, endPoint y: 441, distance: 46.0
click at [168, 441] on div "Delivery Address Consignee 000001.BAY MECHANICS - BAY MECHANICS 000001A - BRAKE…" at bounding box center [671, 384] width 1006 height 274
type input "[STREET_ADDRESS]"
click at [182, 577] on button "Save" at bounding box center [189, 575] width 42 height 27
click at [1144, 577] on button "Next" at bounding box center [1146, 575] width 55 height 27
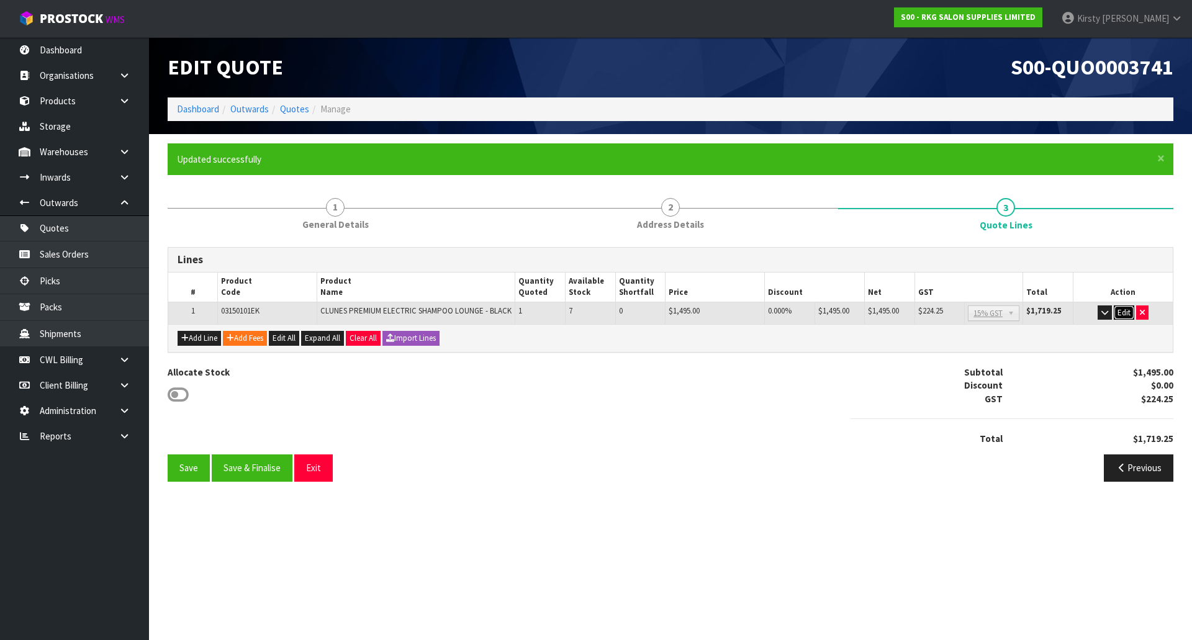
click at [1126, 308] on button "Edit" at bounding box center [1124, 312] width 20 height 15
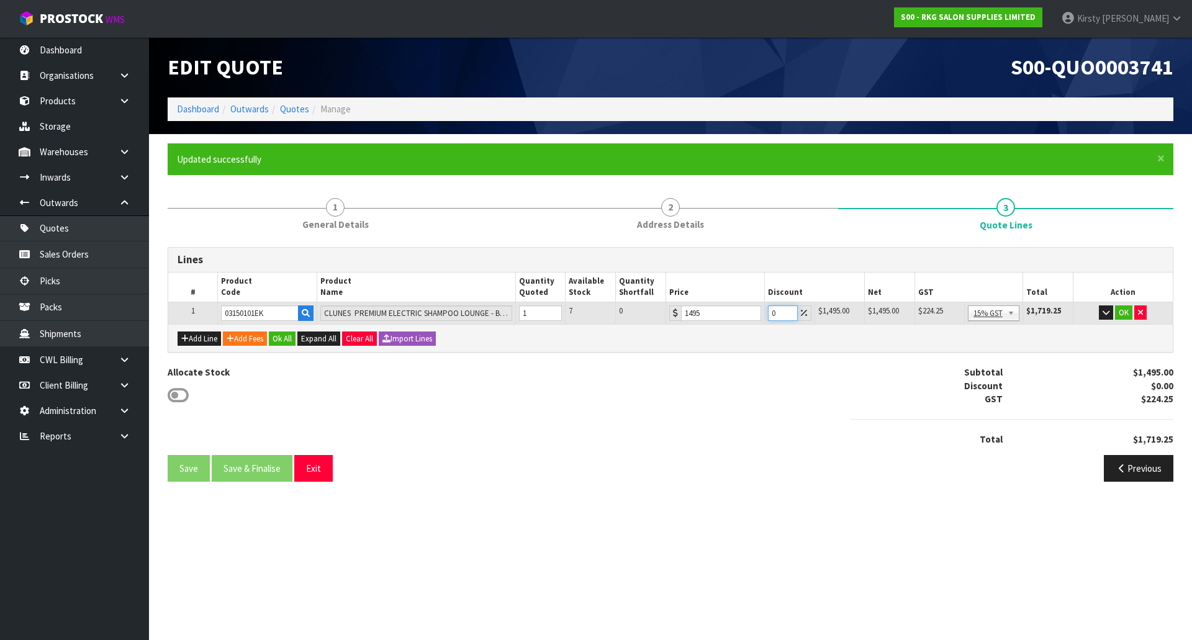
click at [769, 311] on input "0" at bounding box center [782, 313] width 29 height 16
type input "5"
click at [1122, 311] on button "OK" at bounding box center [1123, 312] width 17 height 15
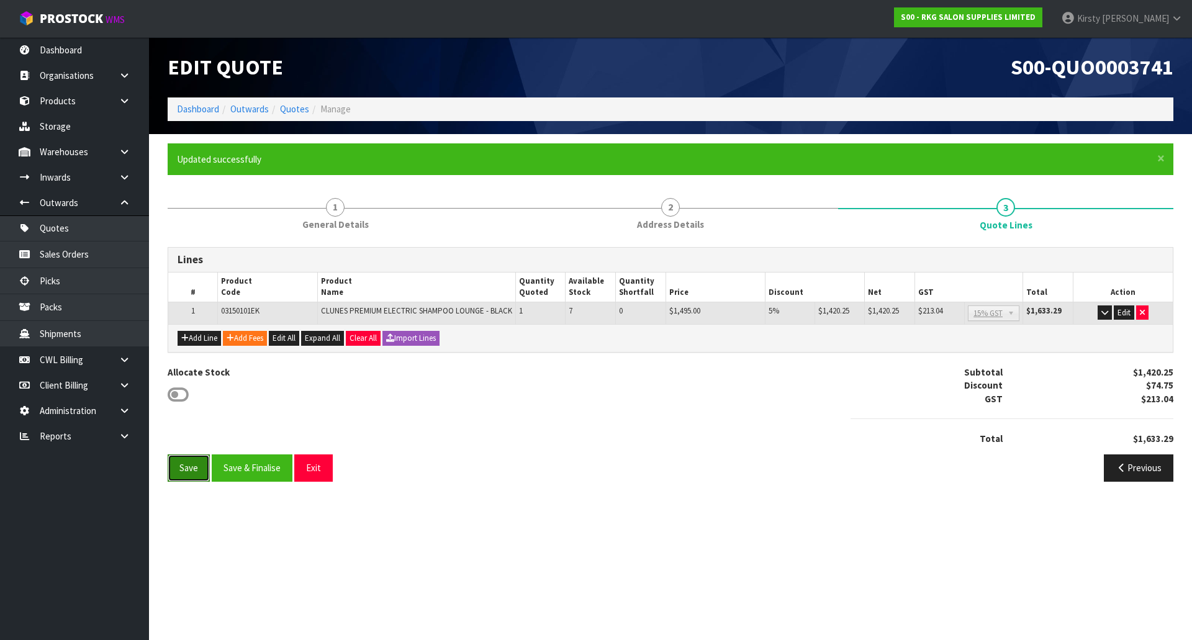
click at [187, 464] on button "Save" at bounding box center [189, 467] width 42 height 27
click at [312, 470] on button "Exit" at bounding box center [313, 467] width 38 height 27
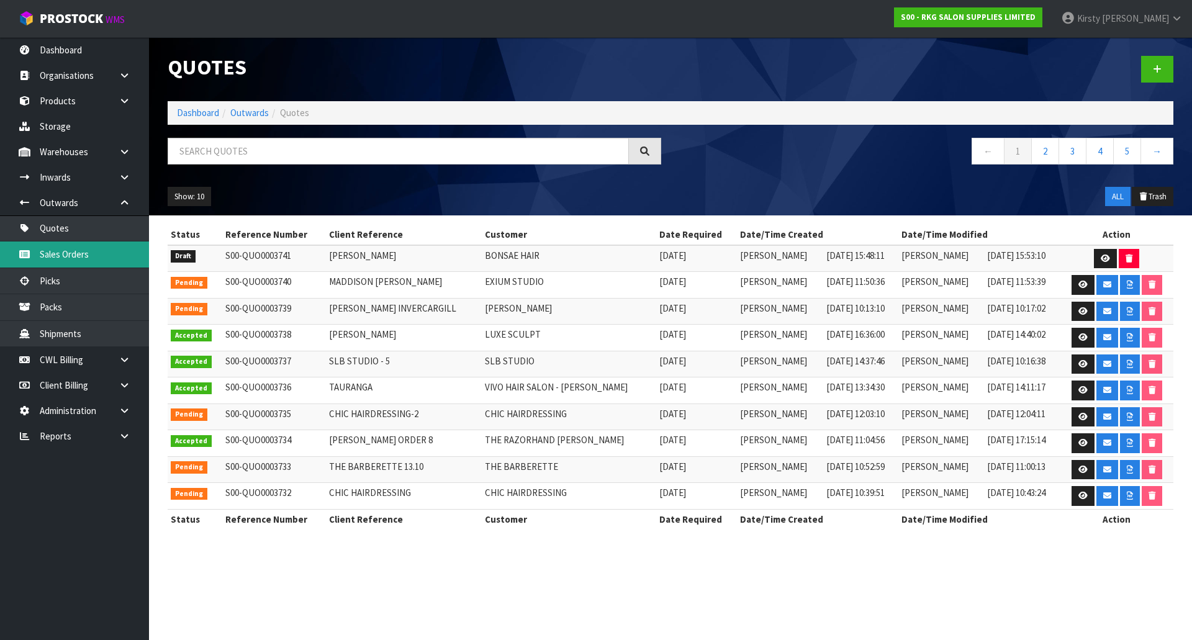
click at [56, 258] on link "Sales Orders" at bounding box center [74, 253] width 149 height 25
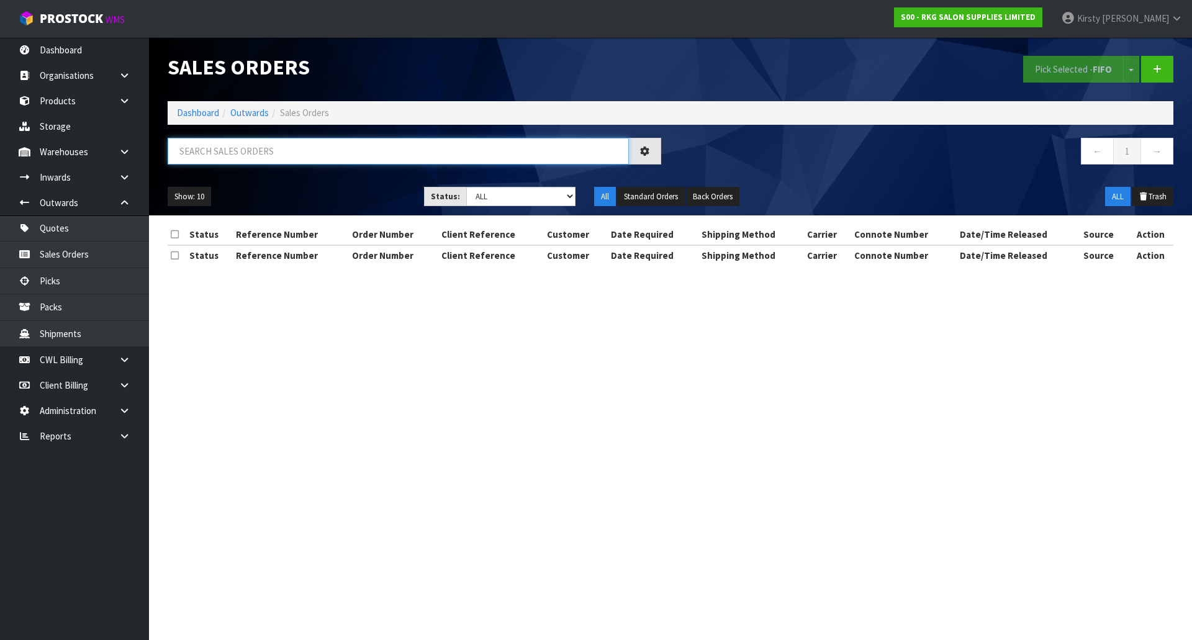
click at [186, 156] on input "text" at bounding box center [398, 151] width 461 height 27
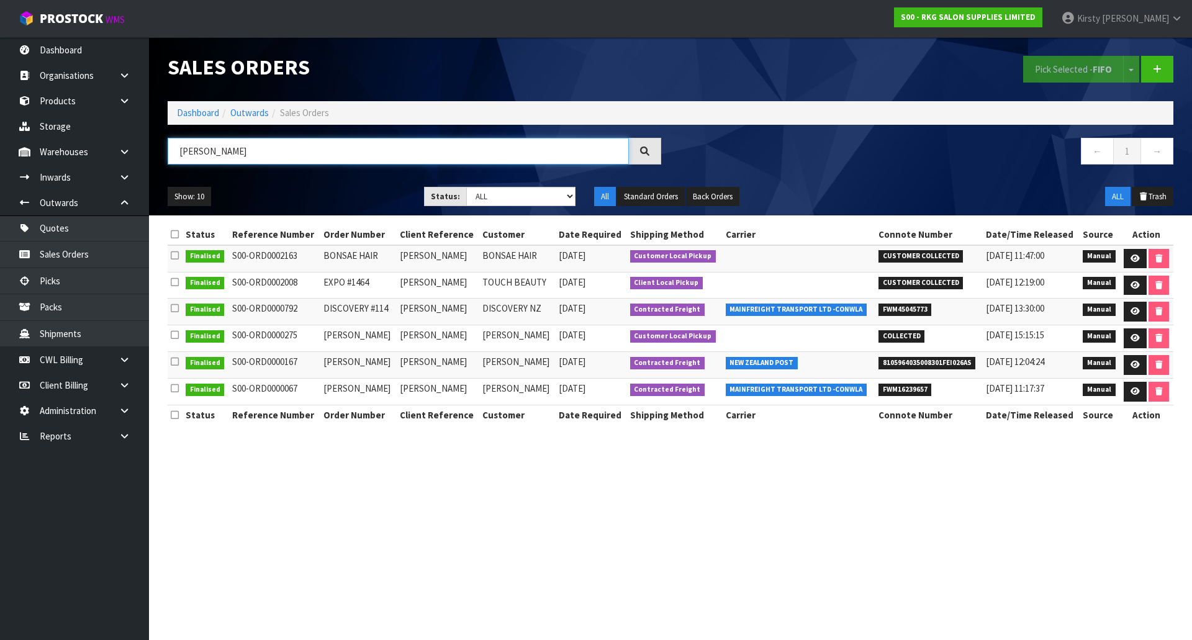
type input "[PERSON_NAME]"
click at [1100, 19] on span "Kirsty" at bounding box center [1088, 18] width 23 height 12
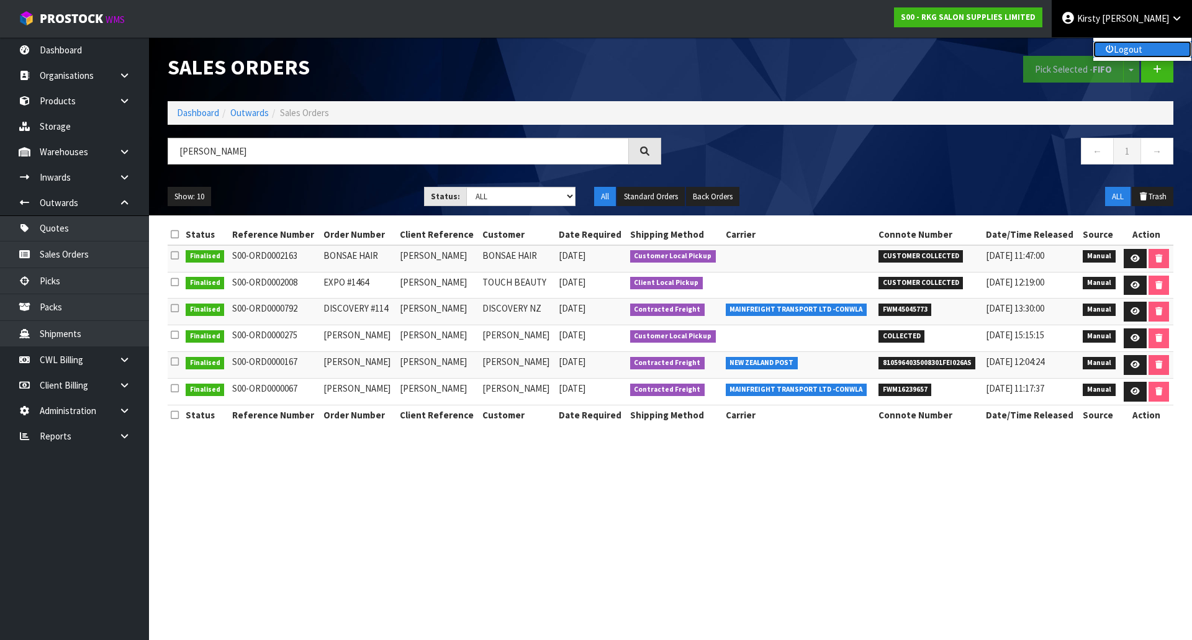
click at [1127, 46] on link "Logout" at bounding box center [1142, 49] width 98 height 17
